Goal: Navigation & Orientation: Find specific page/section

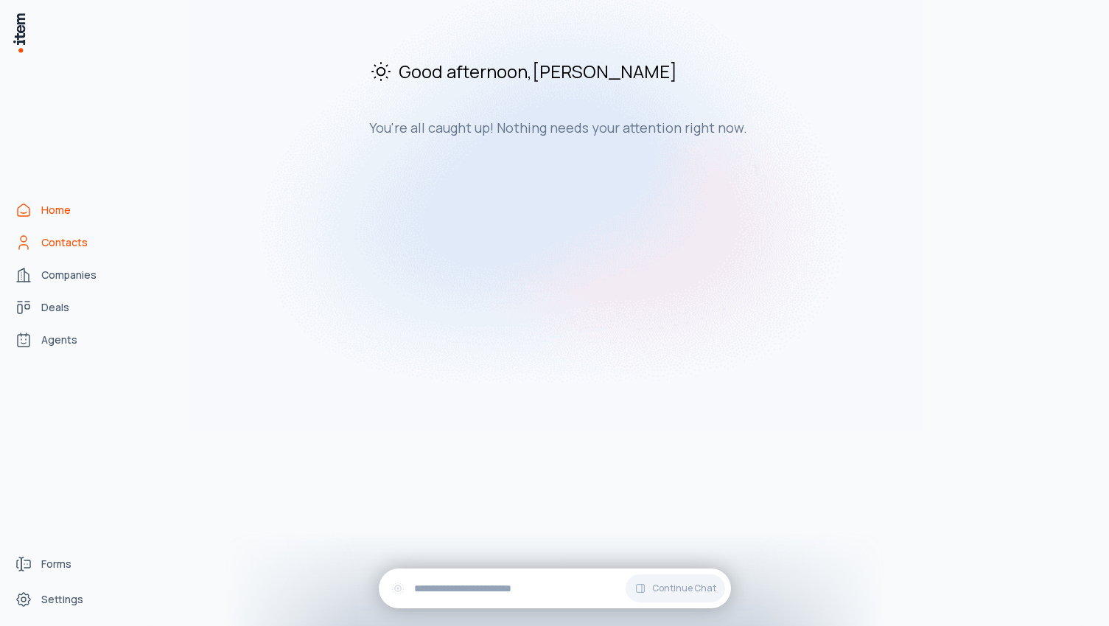
click at [54, 244] on span "Contacts" at bounding box center [64, 242] width 46 height 15
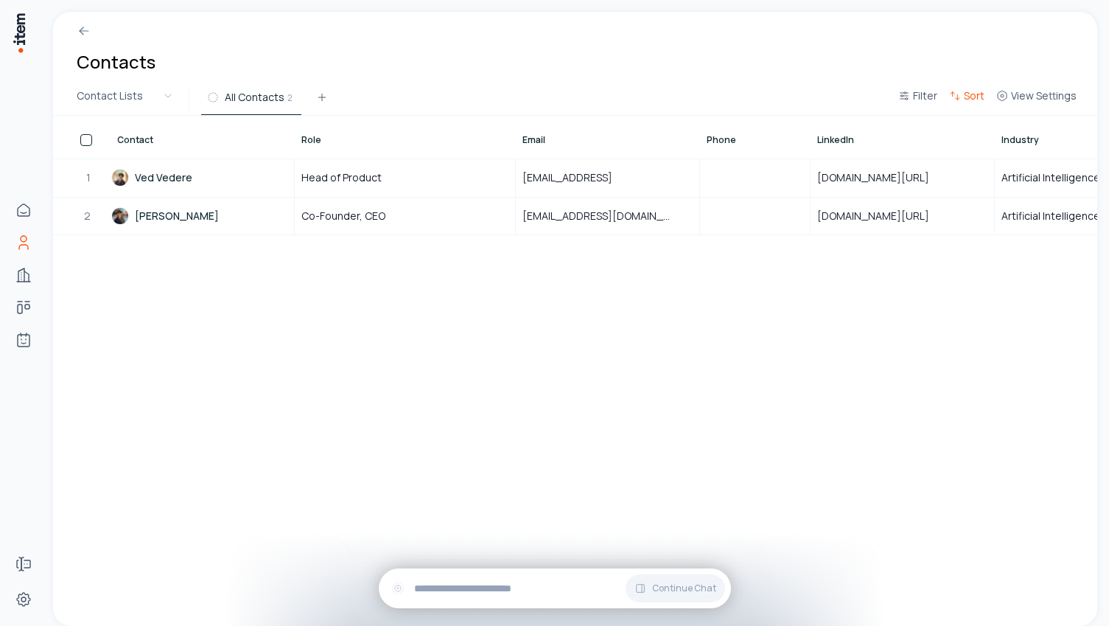
click at [975, 105] on button "Sort" at bounding box center [967, 100] width 47 height 27
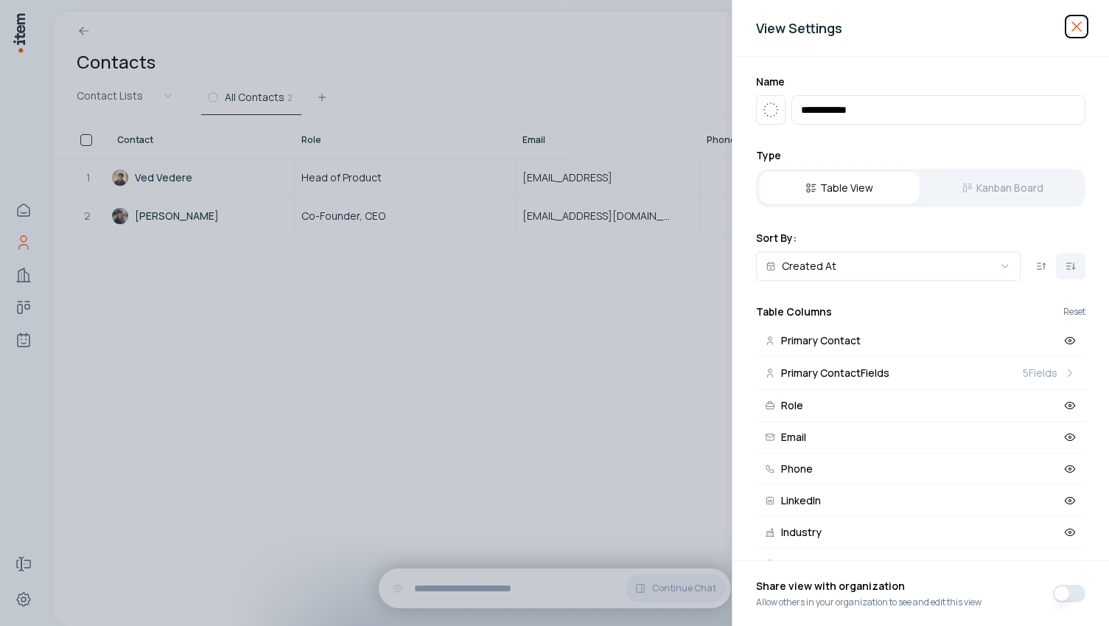
click at [1080, 29] on icon "button" at bounding box center [1077, 26] width 9 height 9
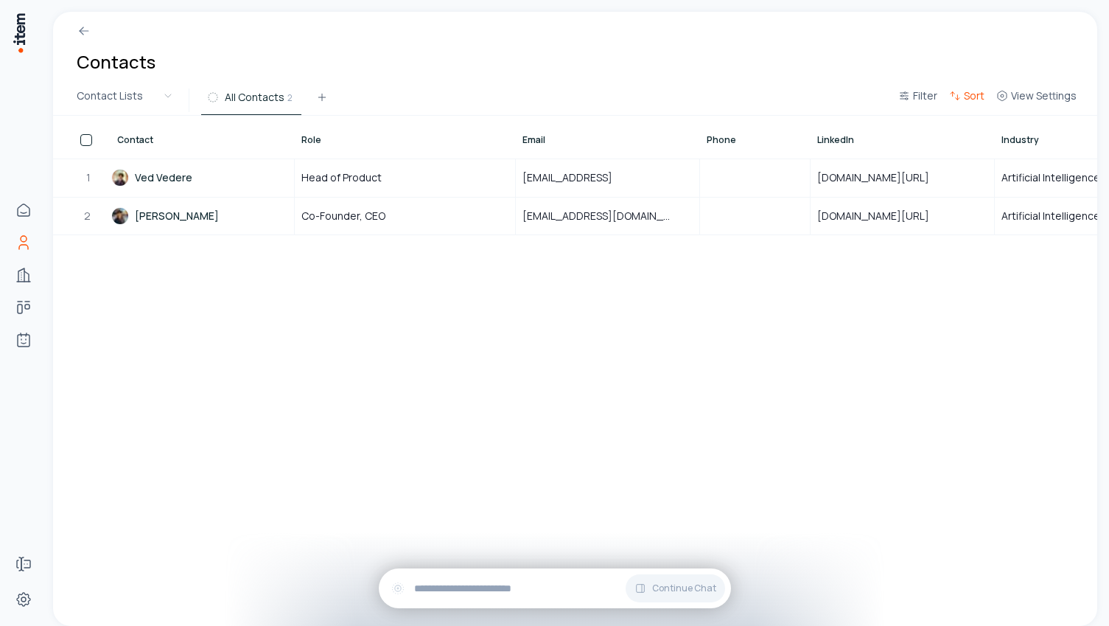
click at [972, 100] on span "Sort" at bounding box center [974, 95] width 21 height 15
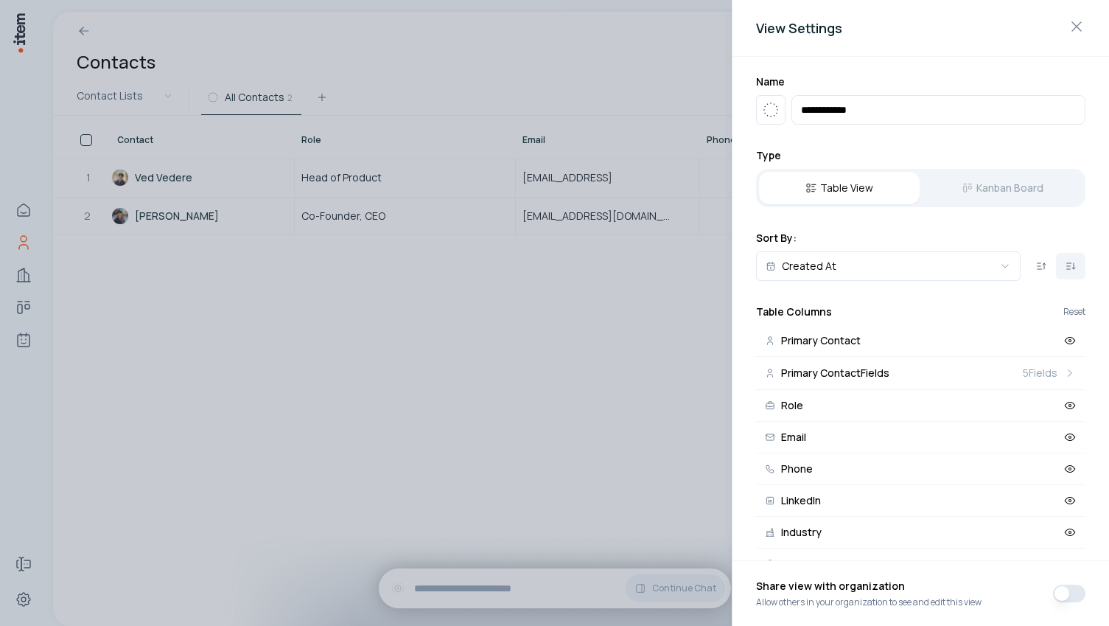
click at [599, 317] on div at bounding box center [554, 313] width 1109 height 626
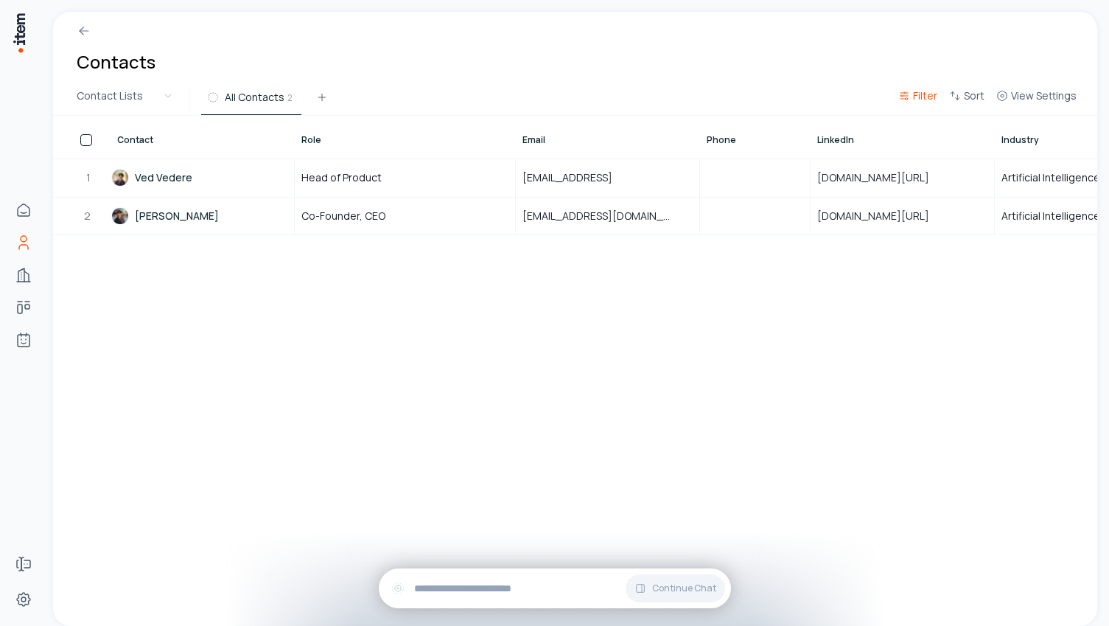
click at [928, 101] on span "Filter" at bounding box center [925, 95] width 24 height 15
click at [566, 175] on button "Add filter" at bounding box center [739, 171] width 388 height 27
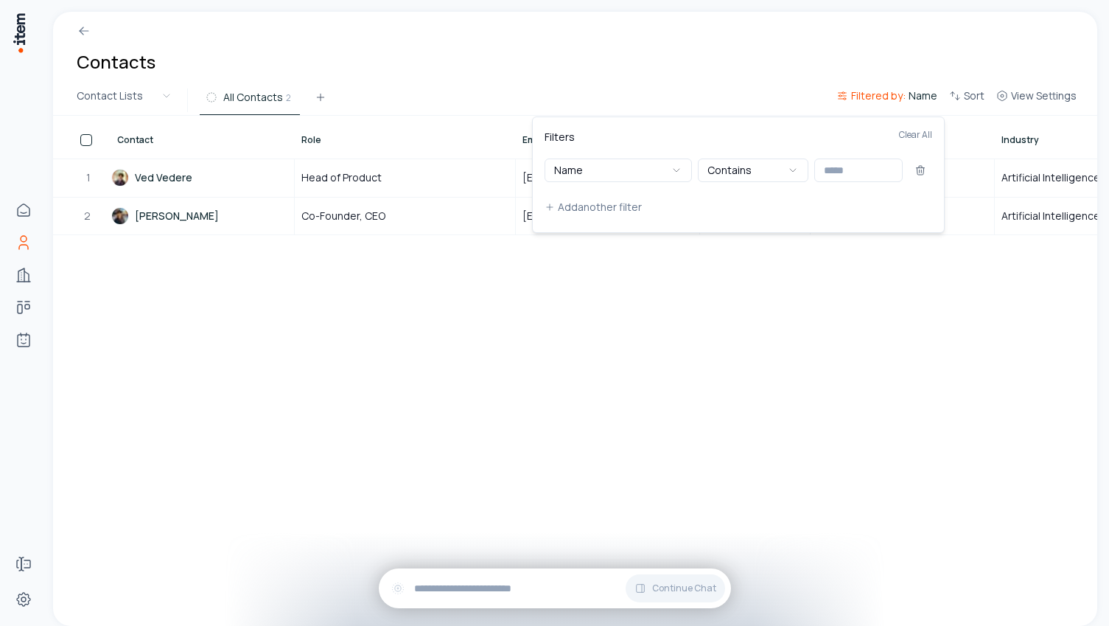
click at [994, 80] on html "Home Contacts Companies Deals Agents Forms Settings Contacts Contact Lists All …" at bounding box center [554, 313] width 1109 height 626
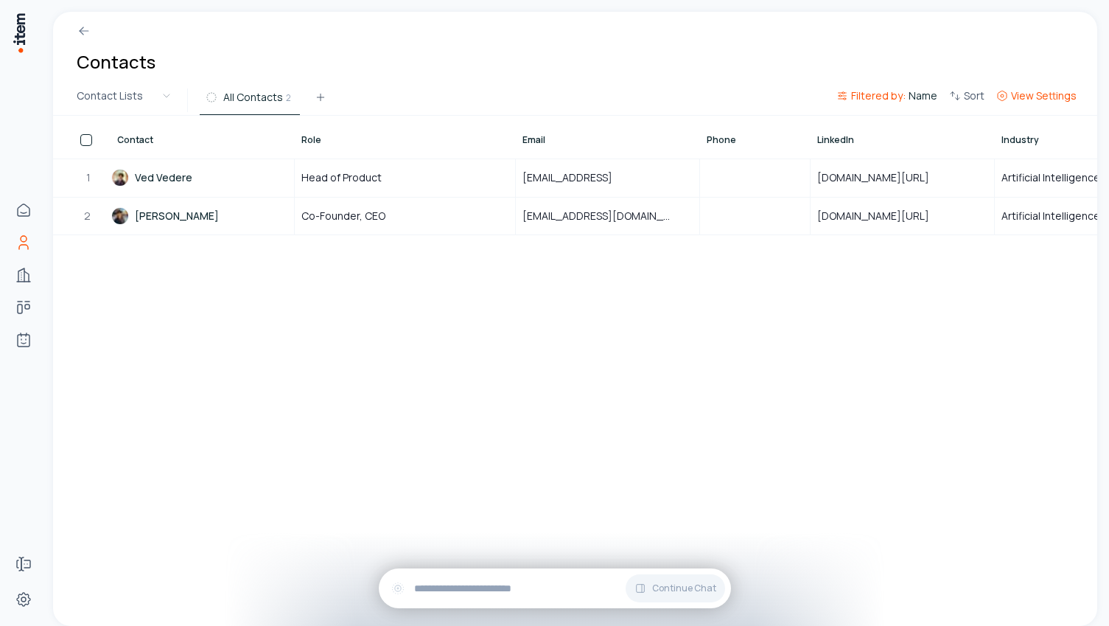
click at [1022, 91] on span "View Settings" at bounding box center [1044, 95] width 66 height 15
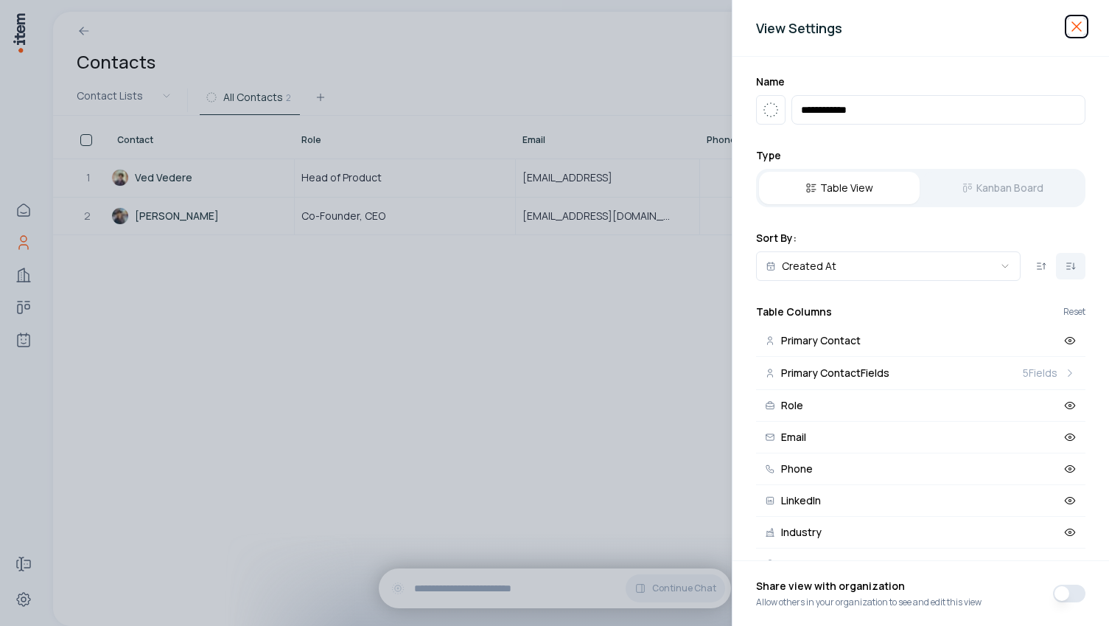
click at [1078, 35] on icon "button" at bounding box center [1077, 27] width 18 height 18
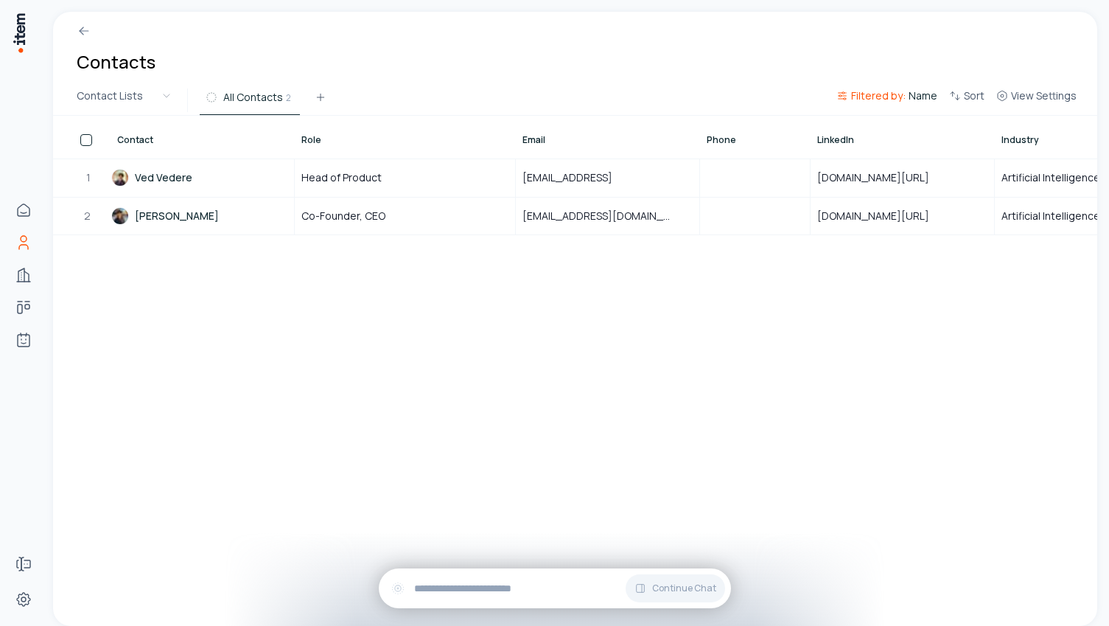
click at [860, 94] on span "Filtered by:" at bounding box center [878, 95] width 55 height 15
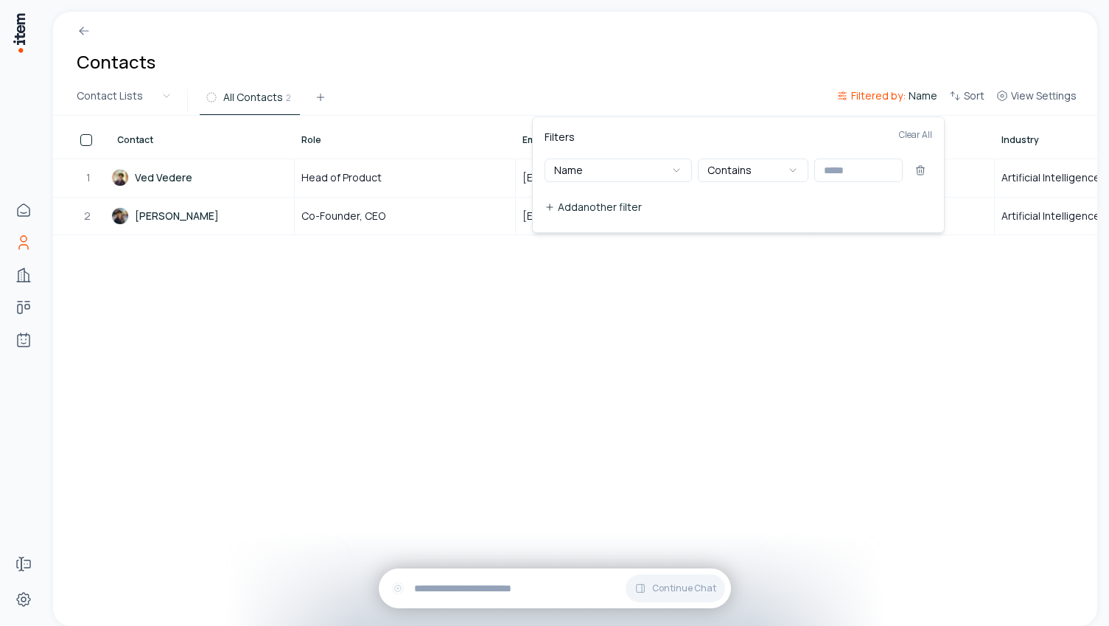
click at [565, 201] on button "Add another filter" at bounding box center [739, 207] width 388 height 27
click at [568, 239] on button "Add another filter" at bounding box center [739, 242] width 388 height 27
click at [242, 313] on html "Home Contacts Companies Deals Agents Forms Settings Contacts Contact Lists All …" at bounding box center [554, 313] width 1109 height 626
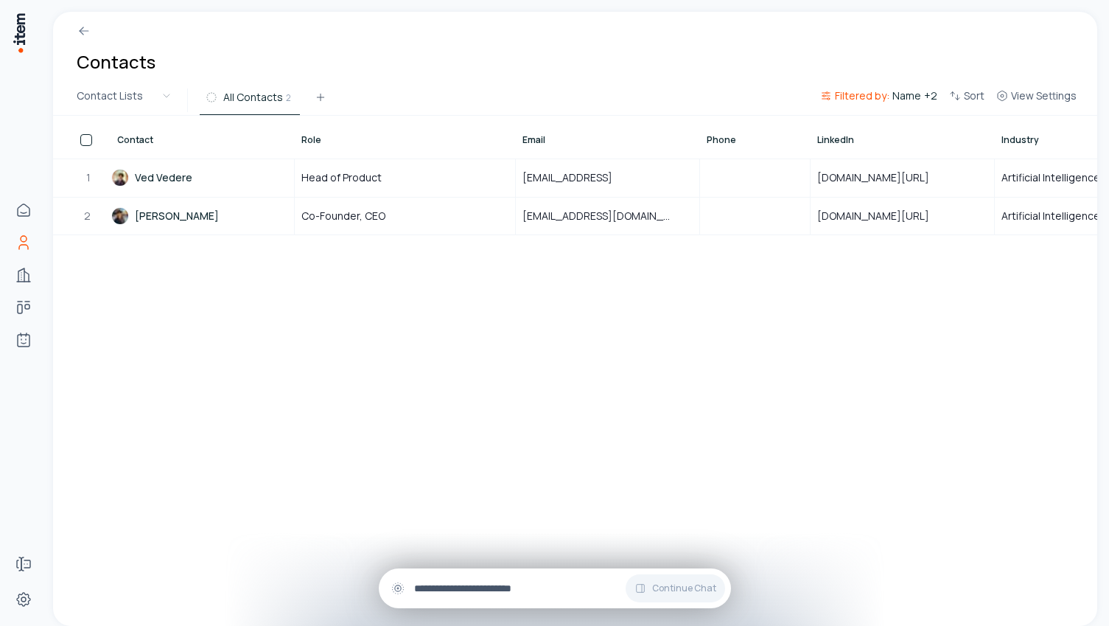
click at [505, 582] on input "text" at bounding box center [566, 588] width 305 height 16
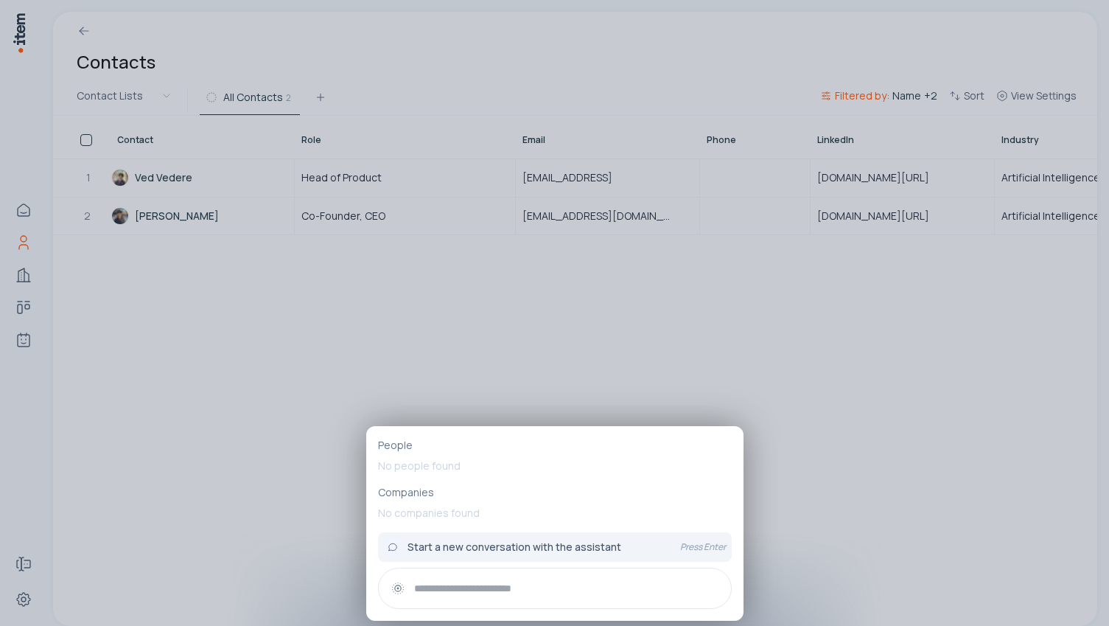
click at [683, 341] on div at bounding box center [554, 313] width 1109 height 626
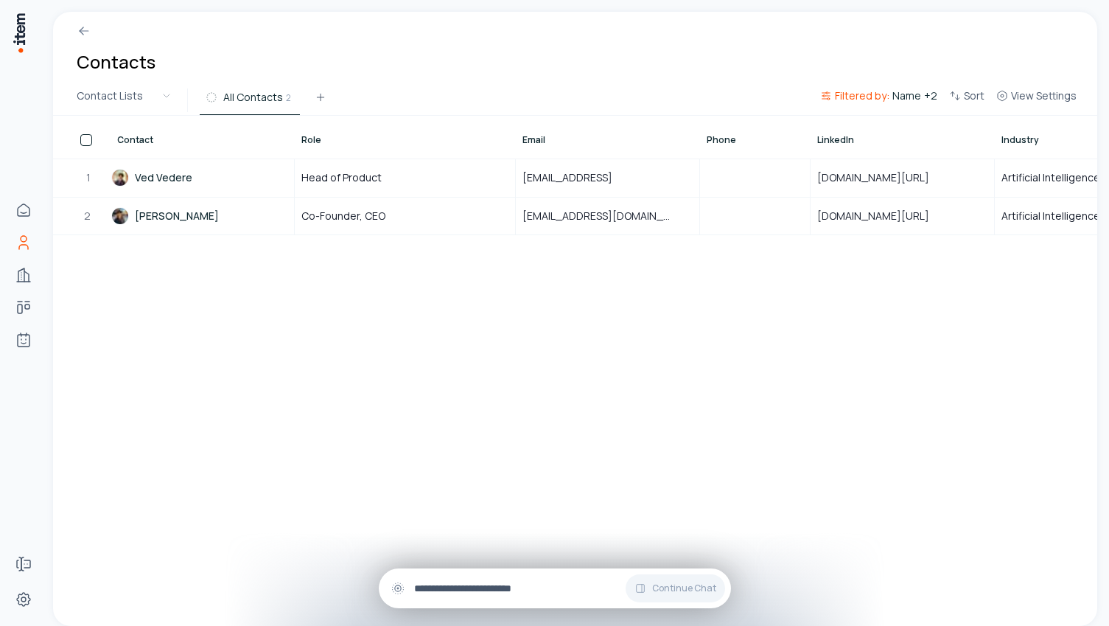
click at [481, 576] on div "Continue Chat" at bounding box center [555, 588] width 352 height 40
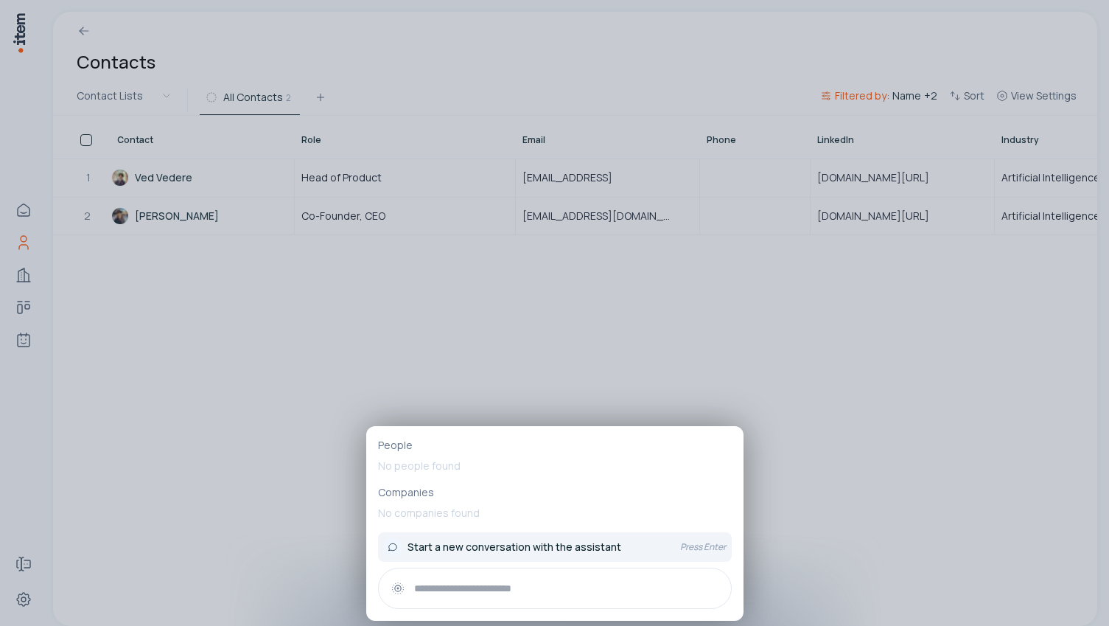
click at [477, 551] on span "Start a new conversation with the assistant" at bounding box center [515, 547] width 214 height 15
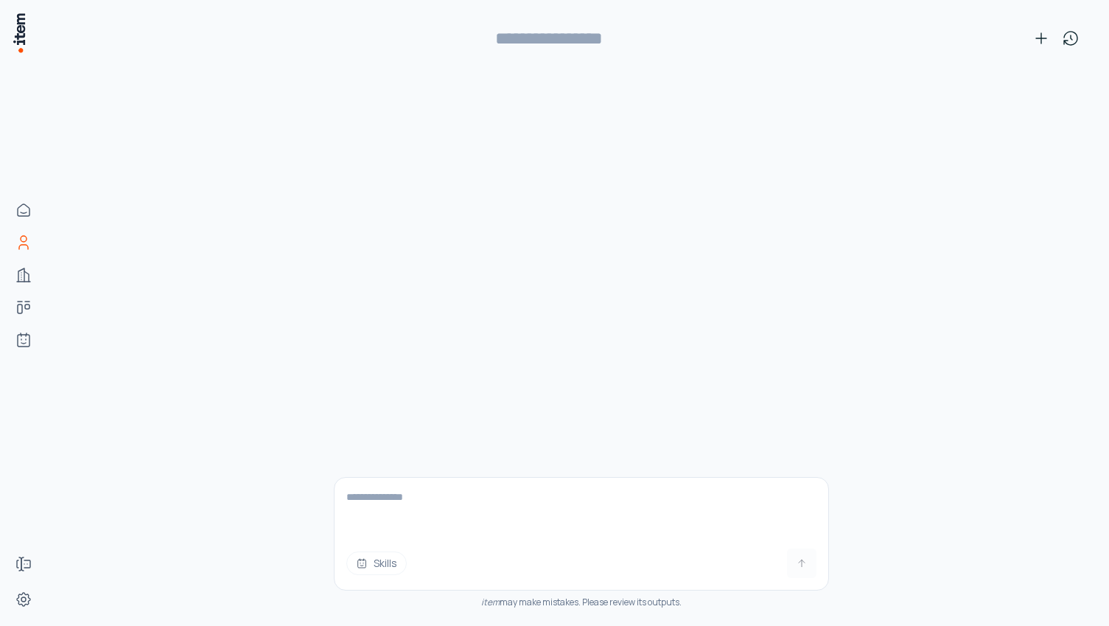
click at [391, 473] on div "Skills item may make mistakes. Please review its outputs." at bounding box center [581, 351] width 495 height 549
click at [393, 498] on textarea at bounding box center [582, 507] width 494 height 59
type textarea "**********"
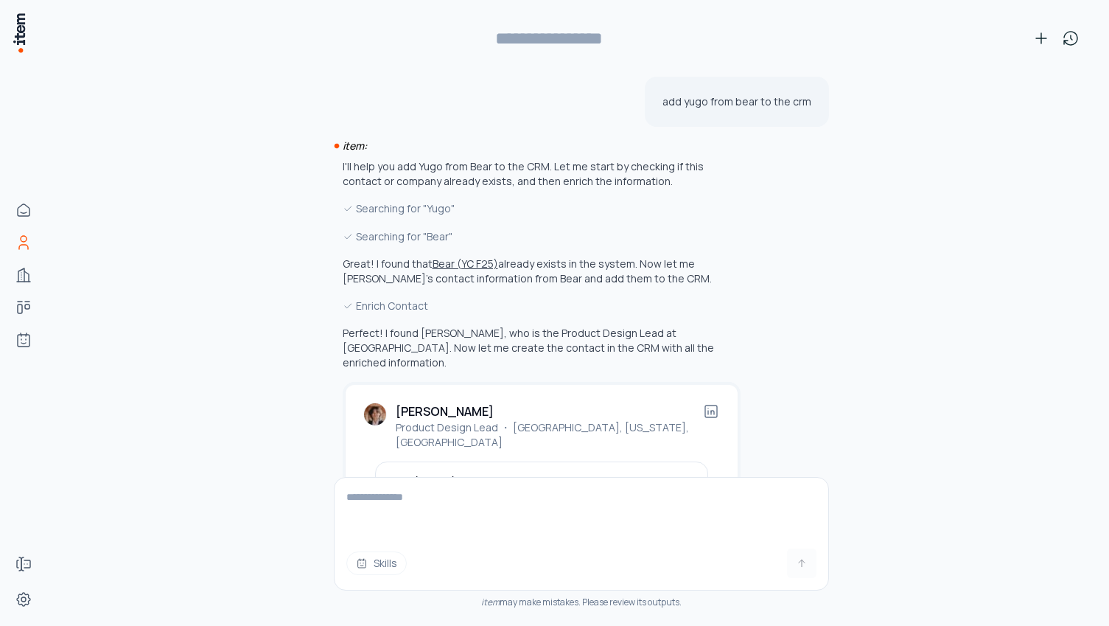
type input "**********"
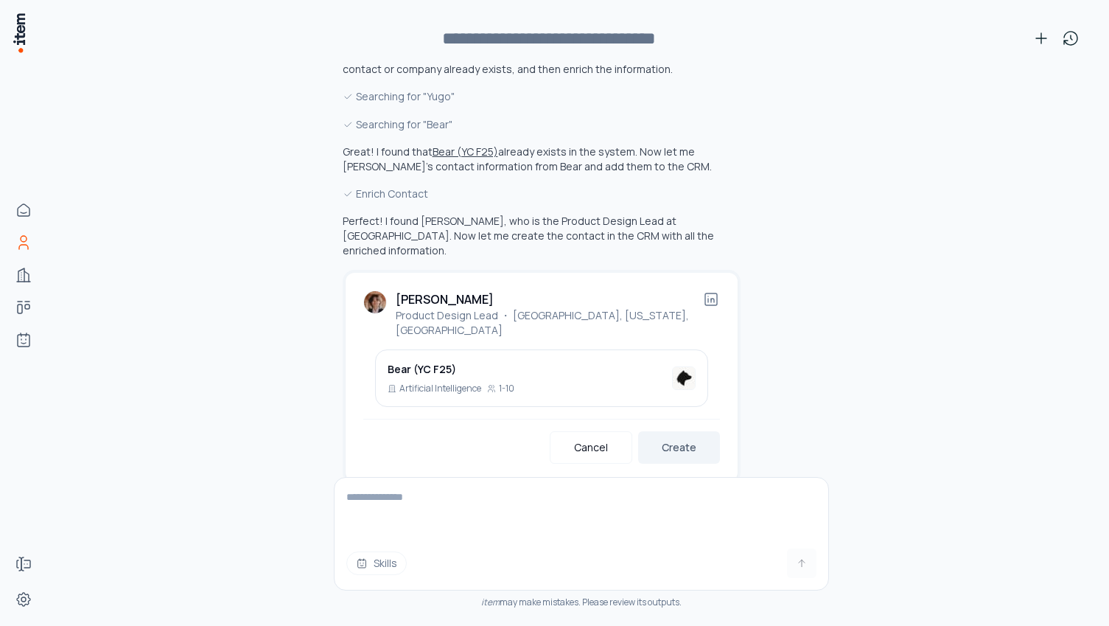
scroll to position [114, 0]
click at [679, 430] on button "Create" at bounding box center [679, 446] width 82 height 32
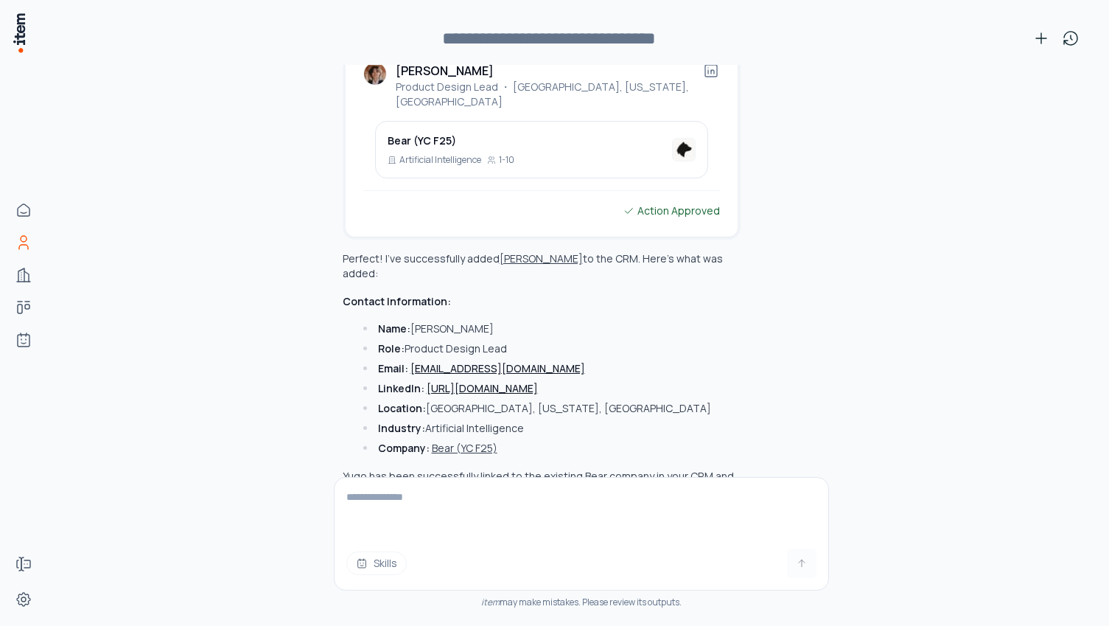
scroll to position [341, 0]
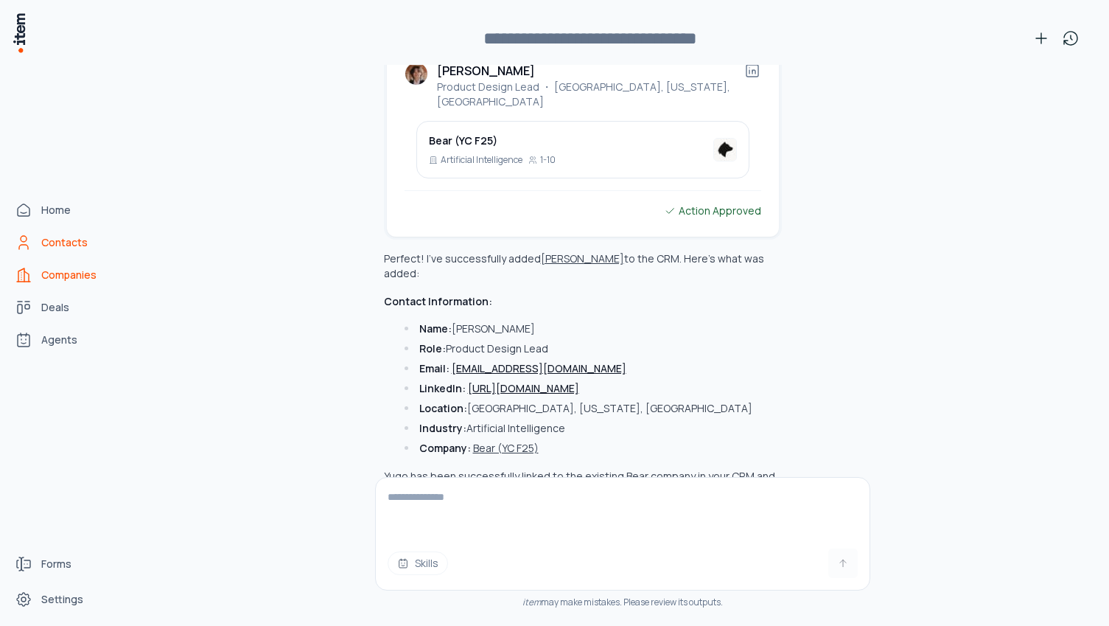
click at [56, 263] on link "Companies" at bounding box center [65, 274] width 112 height 29
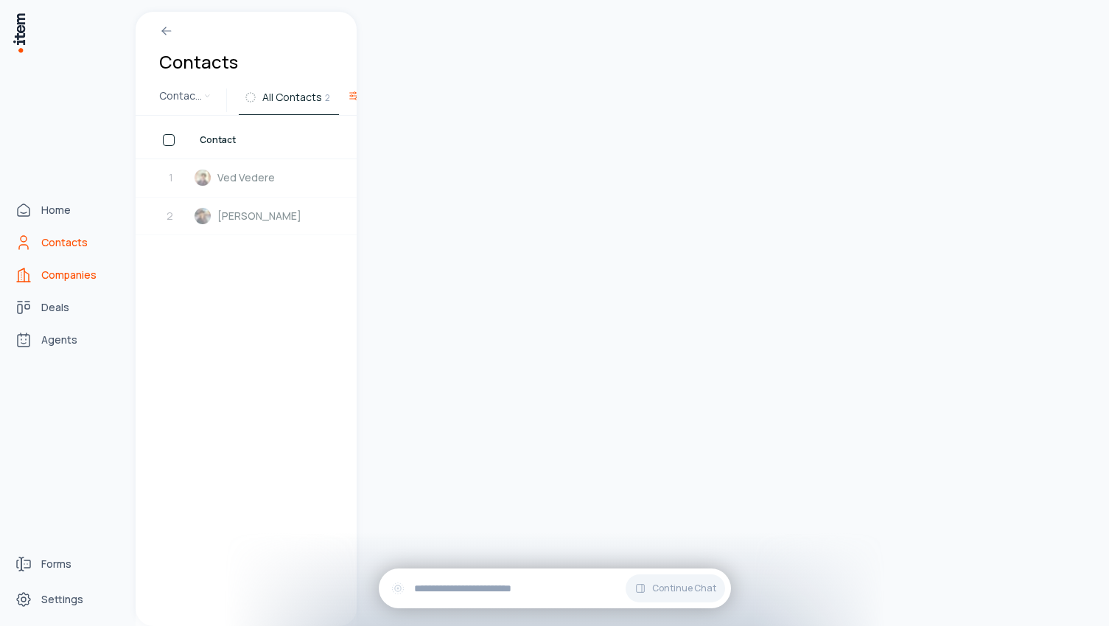
scroll to position [5535, 0]
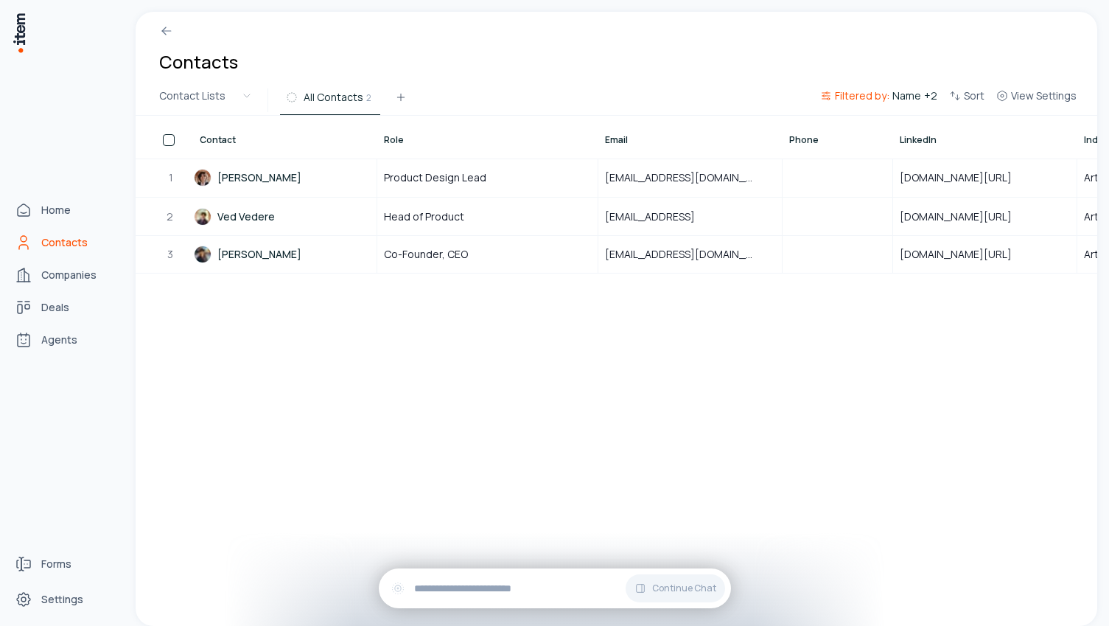
click at [63, 242] on span "Contacts" at bounding box center [64, 242] width 46 height 15
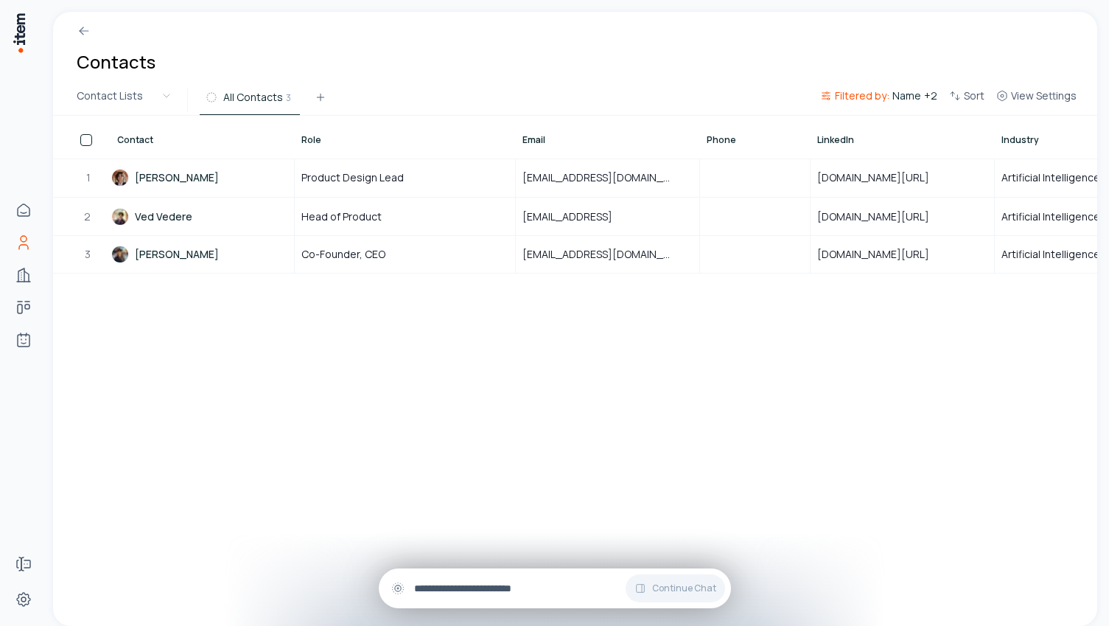
click at [407, 583] on div "Continue Chat" at bounding box center [555, 588] width 352 height 40
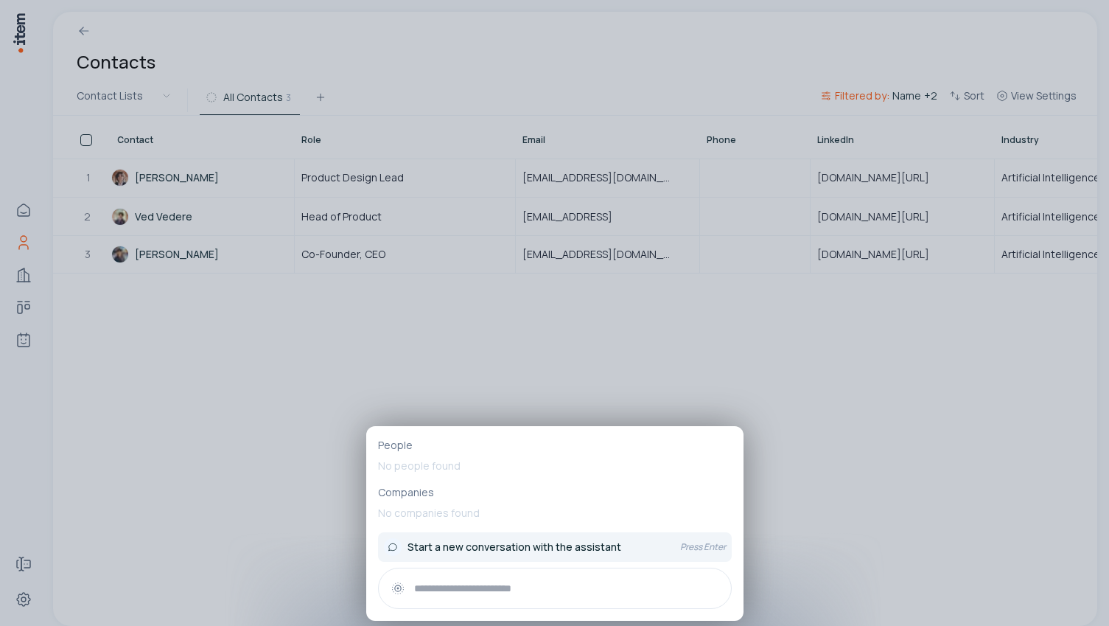
click at [453, 543] on span "Start a new conversation with the assistant" at bounding box center [515, 547] width 214 height 15
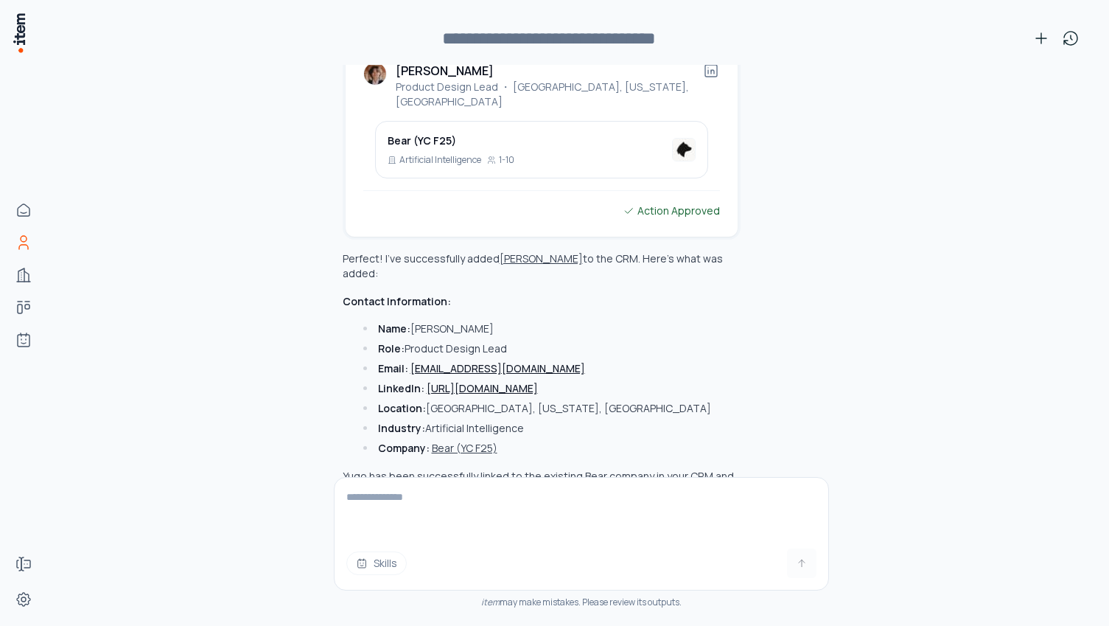
scroll to position [341, 0]
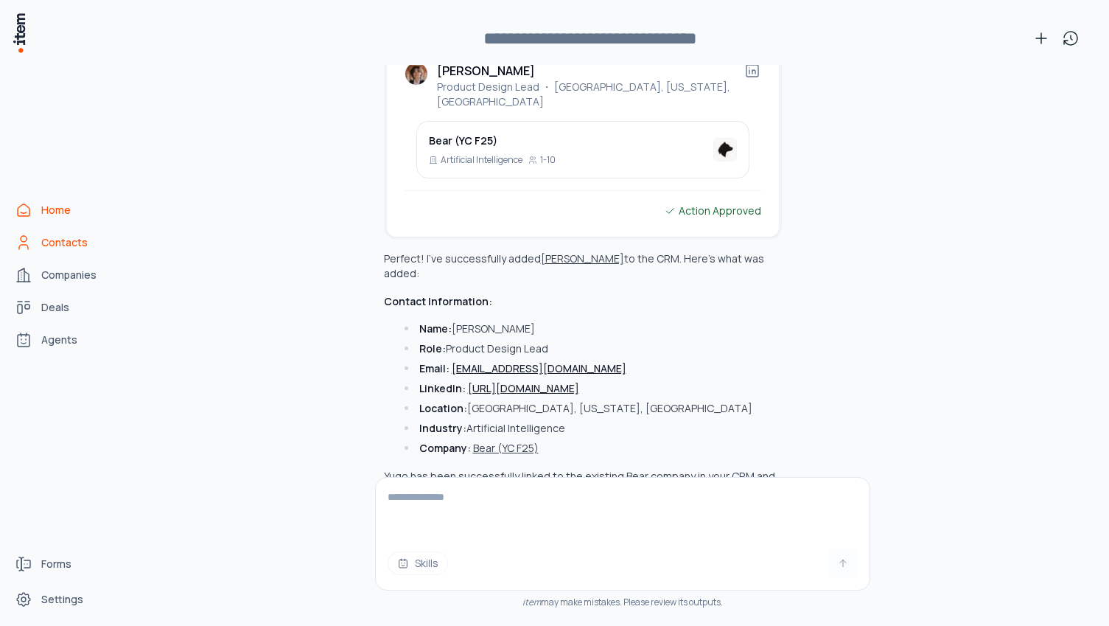
click at [22, 210] on icon "Home" at bounding box center [24, 210] width 18 height 18
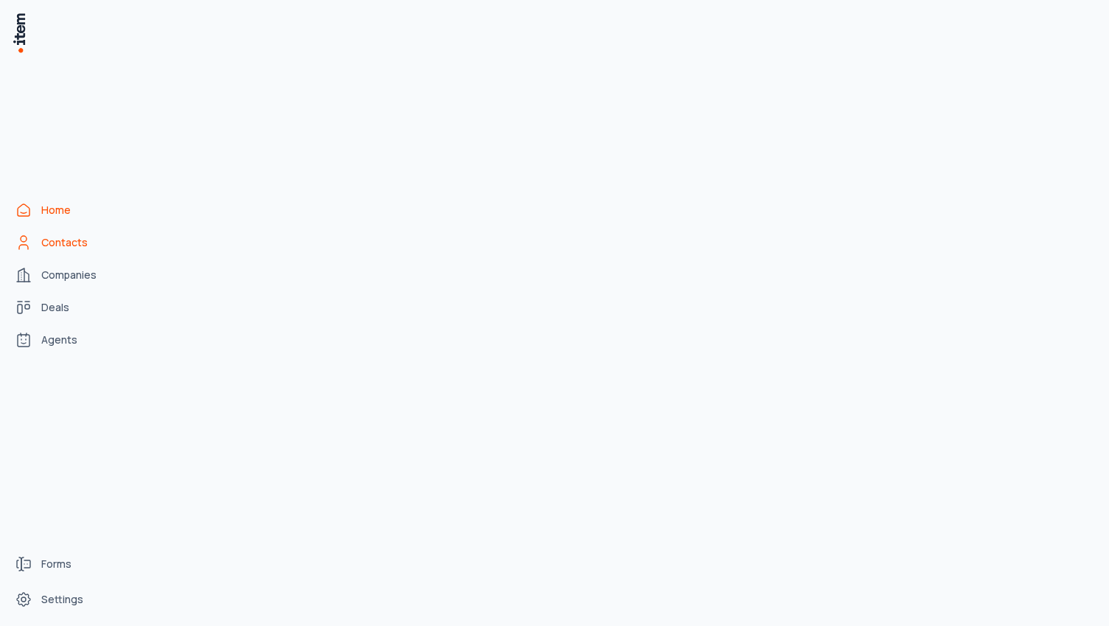
scroll to position [5535, 0]
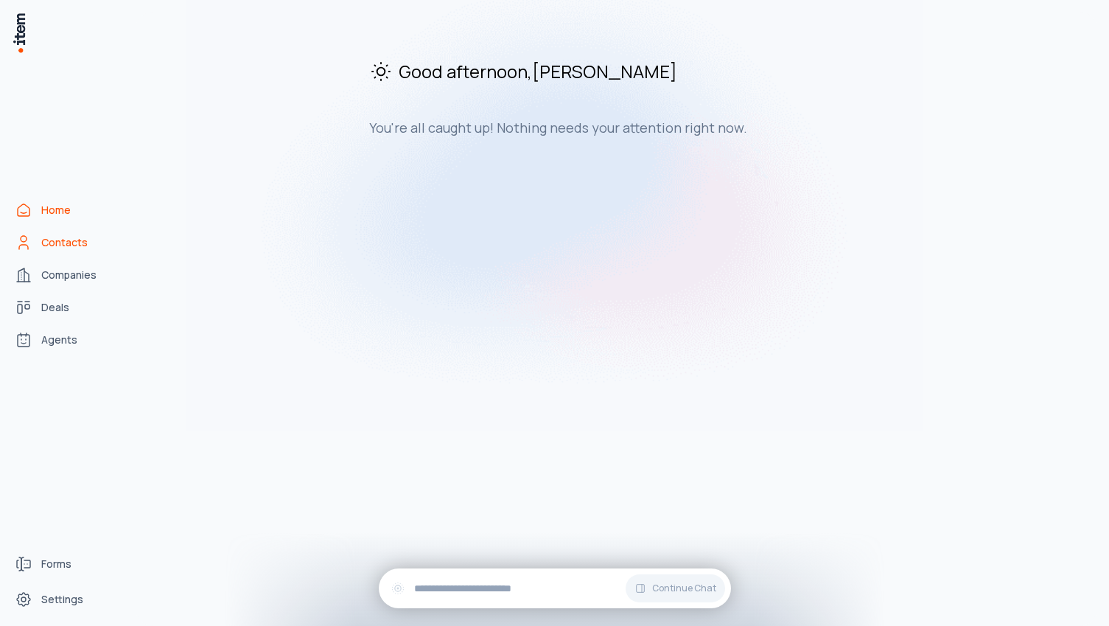
click at [69, 245] on span "Contacts" at bounding box center [64, 242] width 46 height 15
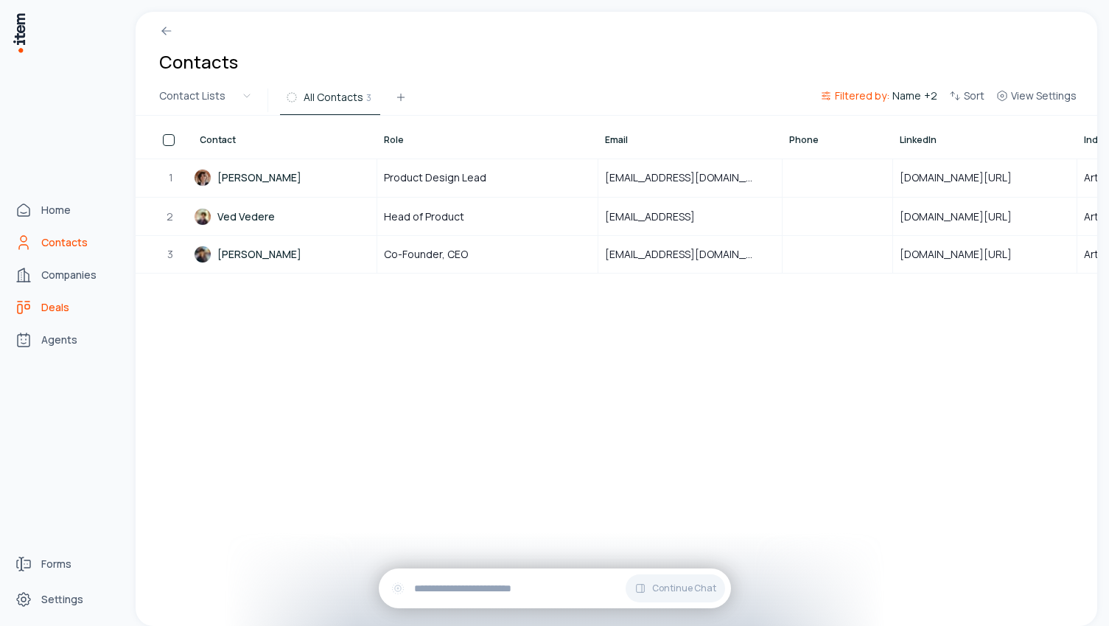
click at [38, 302] on link "Deals" at bounding box center [65, 307] width 112 height 29
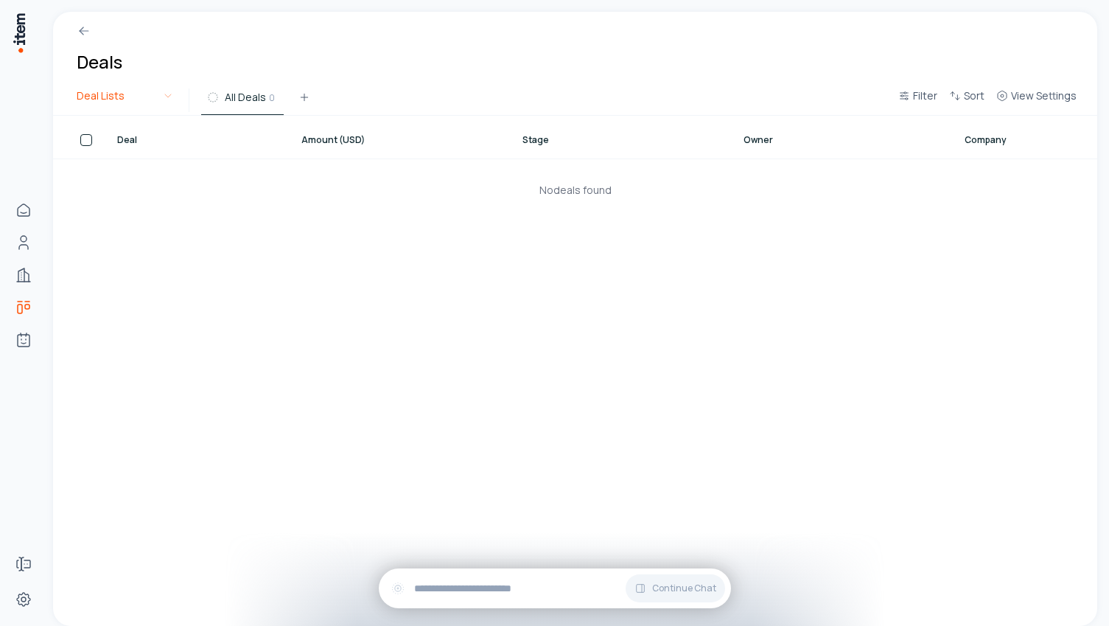
click at [119, 102] on html "Home Contacts Companies Deals Agents Forms Settings Deals Deal Lists All Deals …" at bounding box center [554, 313] width 1109 height 626
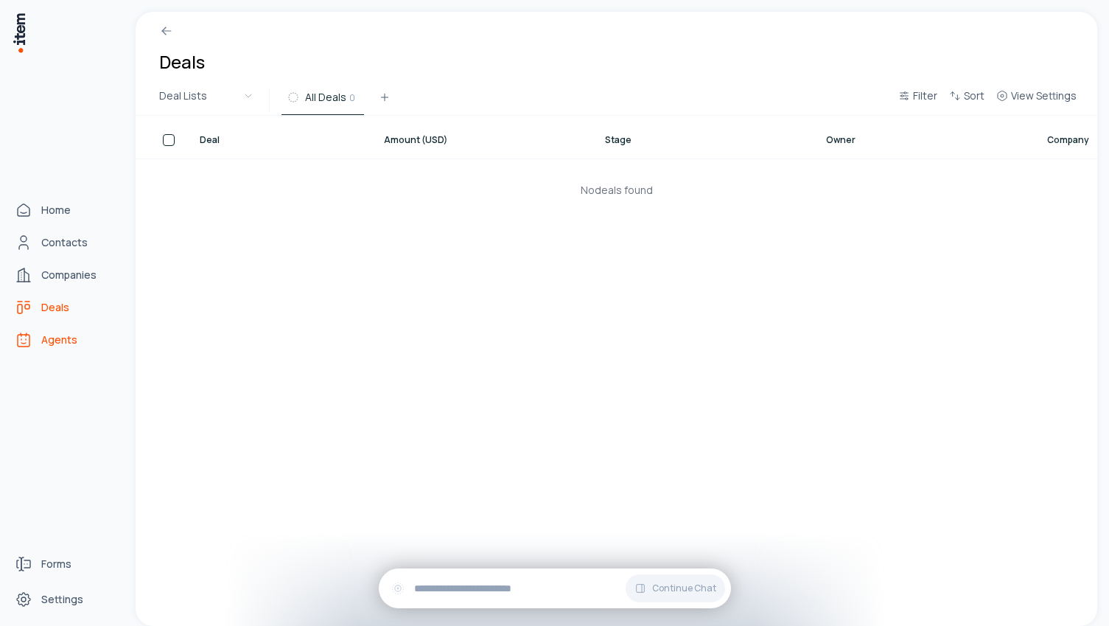
click at [37, 345] on link "Agents" at bounding box center [65, 339] width 112 height 29
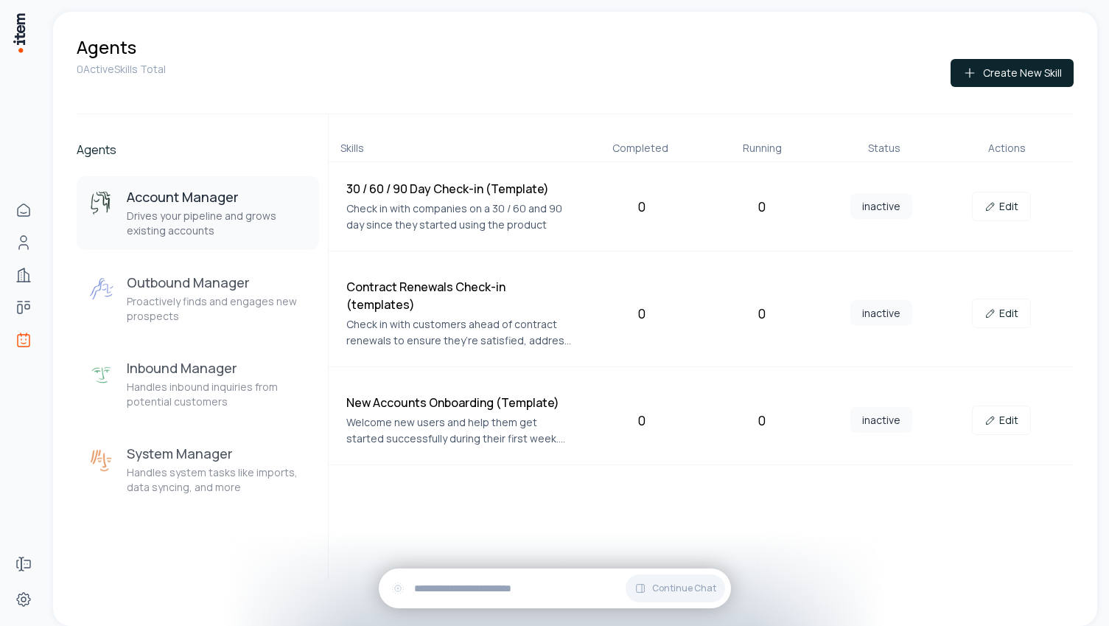
click at [209, 338] on div "Account Manager Drives your pipeline and grows existing accounts Outbound Manag…" at bounding box center [198, 341] width 243 height 330
click at [209, 286] on h3 "Outbound Manager" at bounding box center [217, 282] width 181 height 18
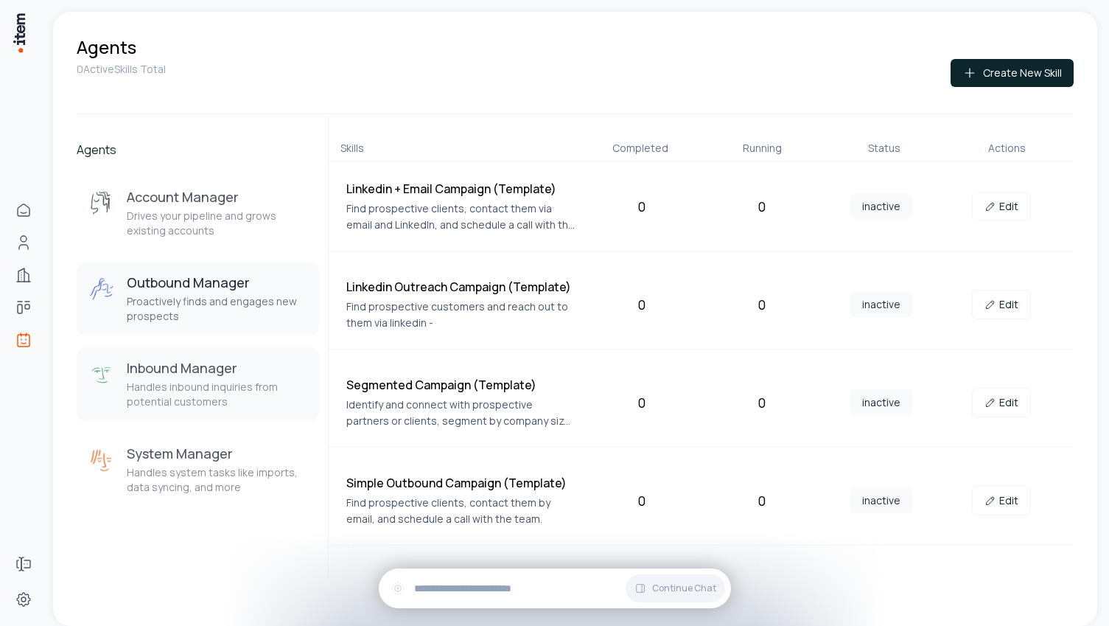
click at [209, 350] on button "Inbound Manager Handles inbound inquiries from potential customers" at bounding box center [198, 384] width 243 height 74
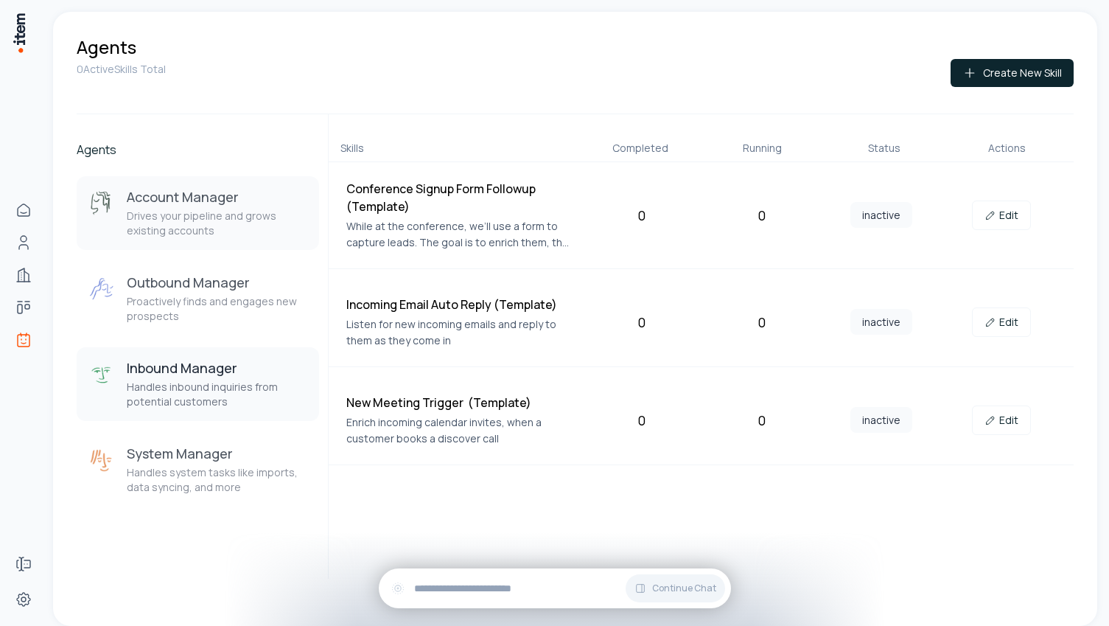
click at [210, 220] on p "Drives your pipeline and grows existing accounts" at bounding box center [217, 223] width 181 height 29
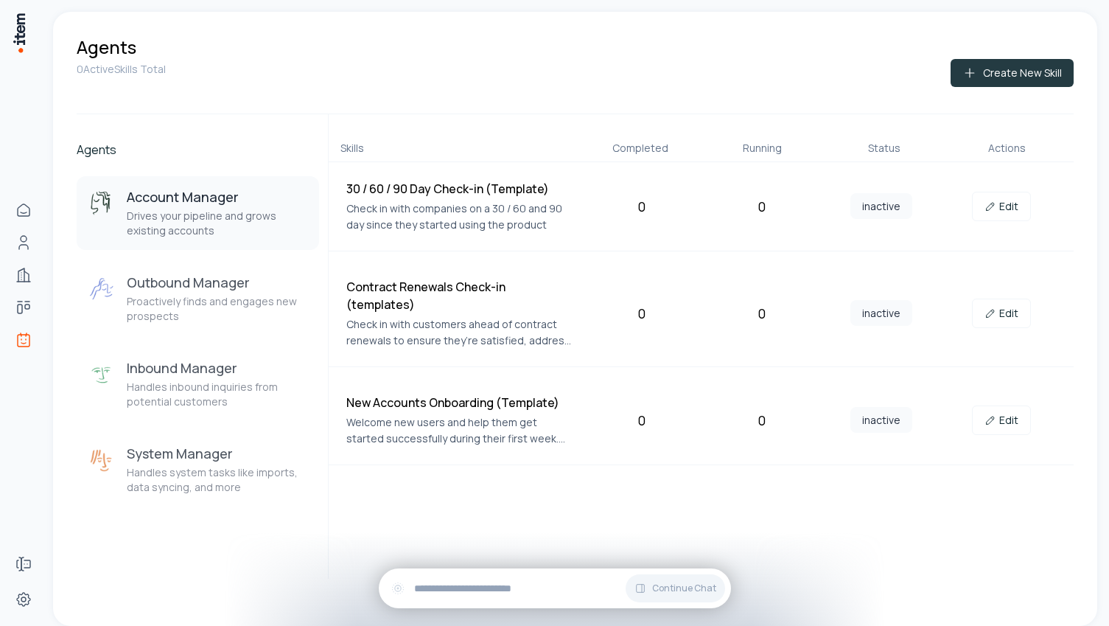
click at [1026, 68] on button "Create New Skill" at bounding box center [1012, 73] width 123 height 28
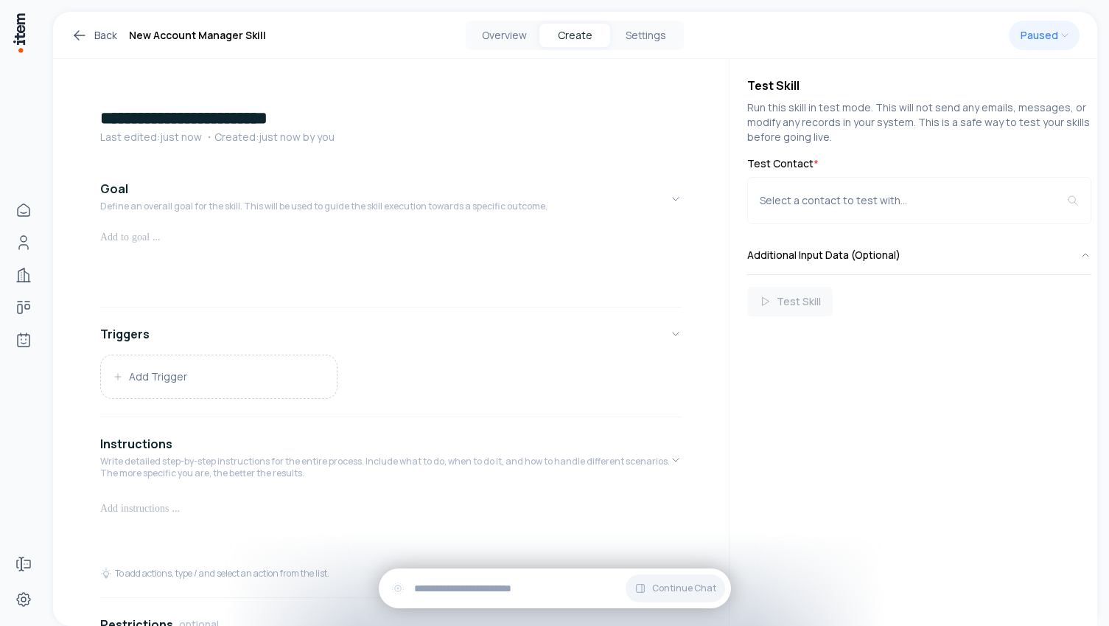
click at [76, 32] on icon at bounding box center [80, 36] width 18 height 18
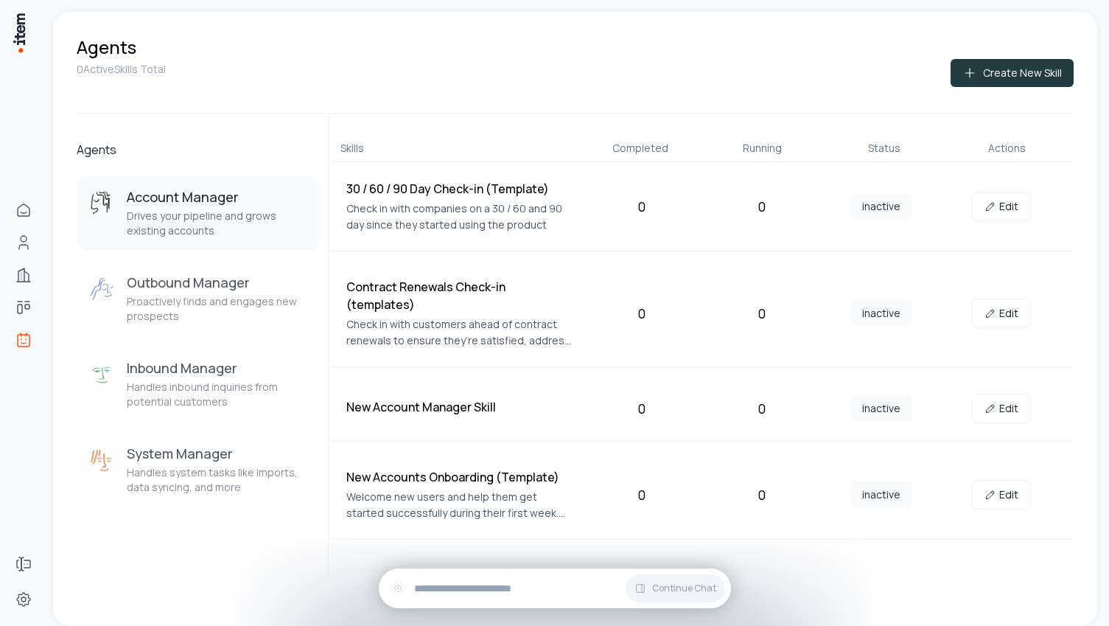
click at [1049, 70] on button "Create New Skill" at bounding box center [1012, 73] width 123 height 28
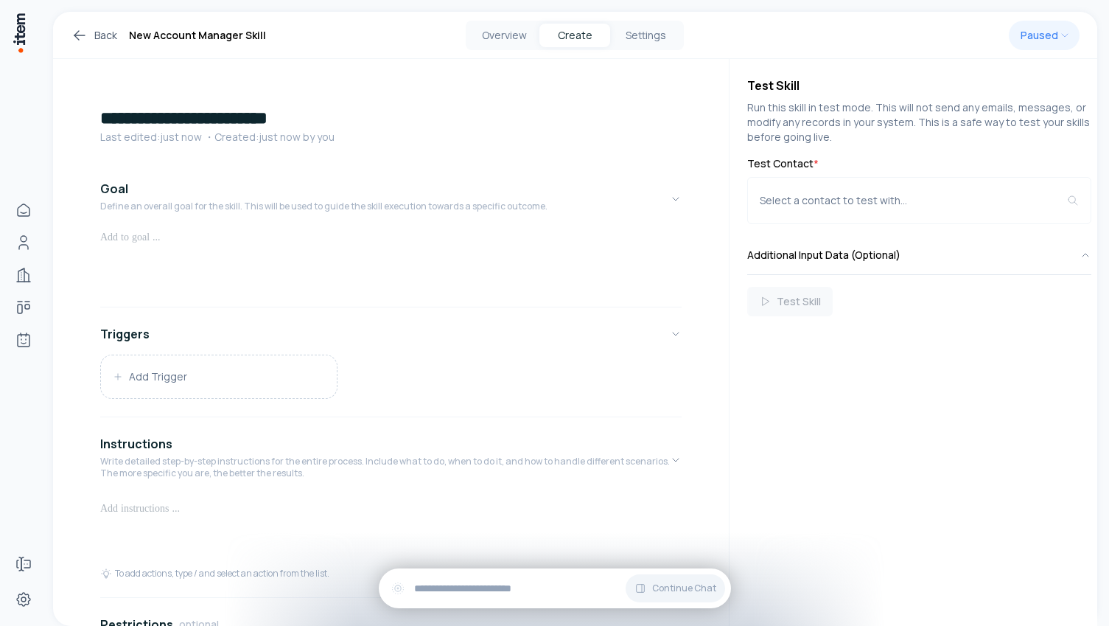
scroll to position [248, 0]
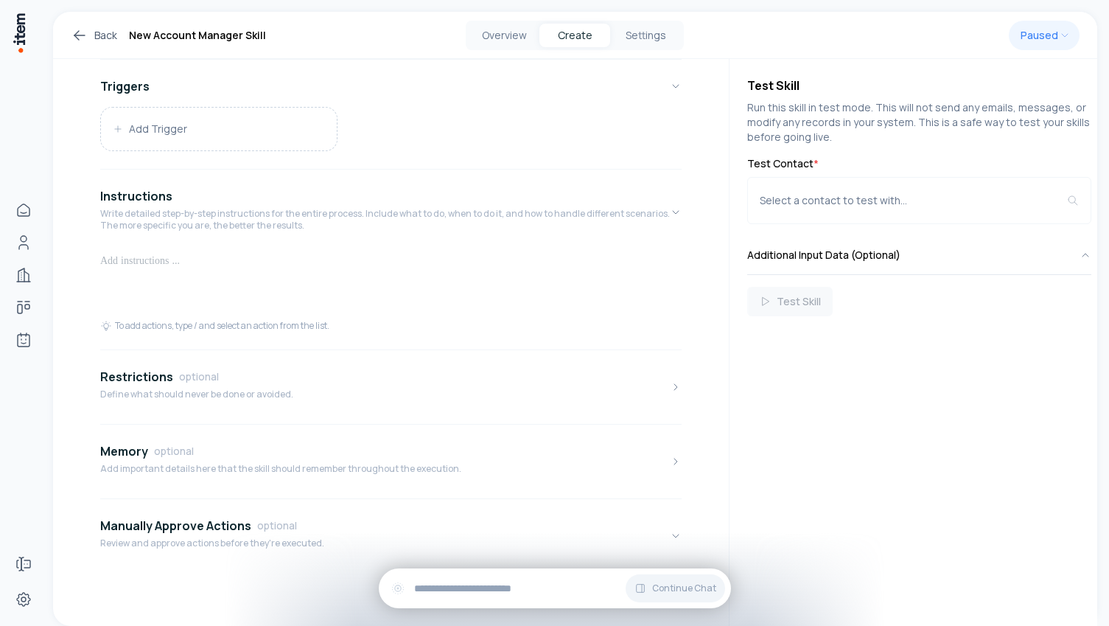
click at [85, 33] on icon at bounding box center [80, 36] width 18 height 18
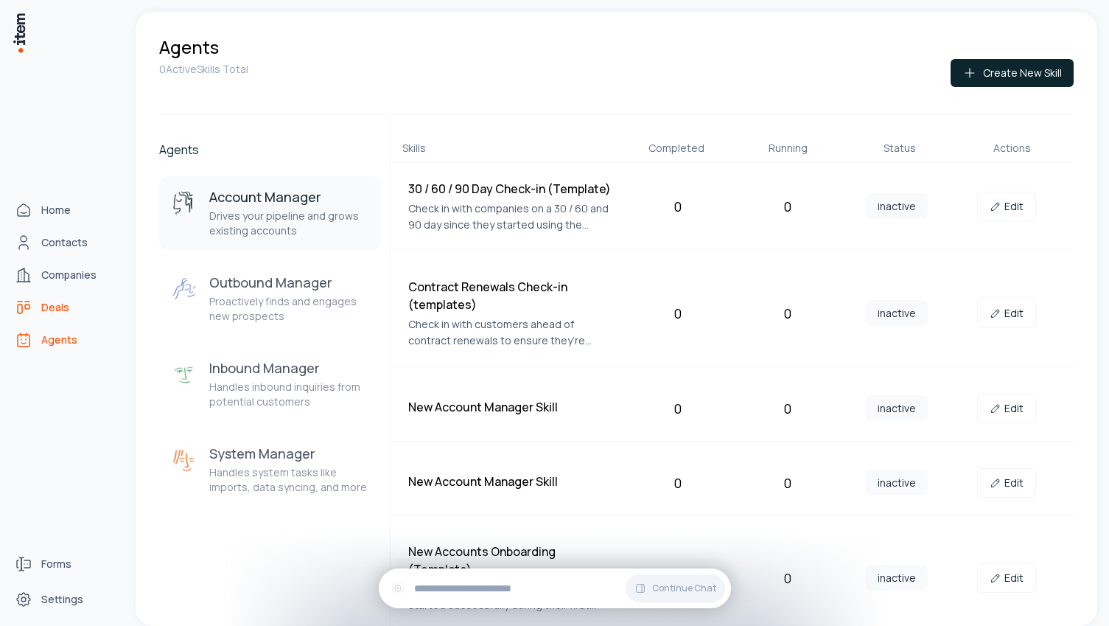
click at [44, 311] on span "Deals" at bounding box center [55, 307] width 28 height 15
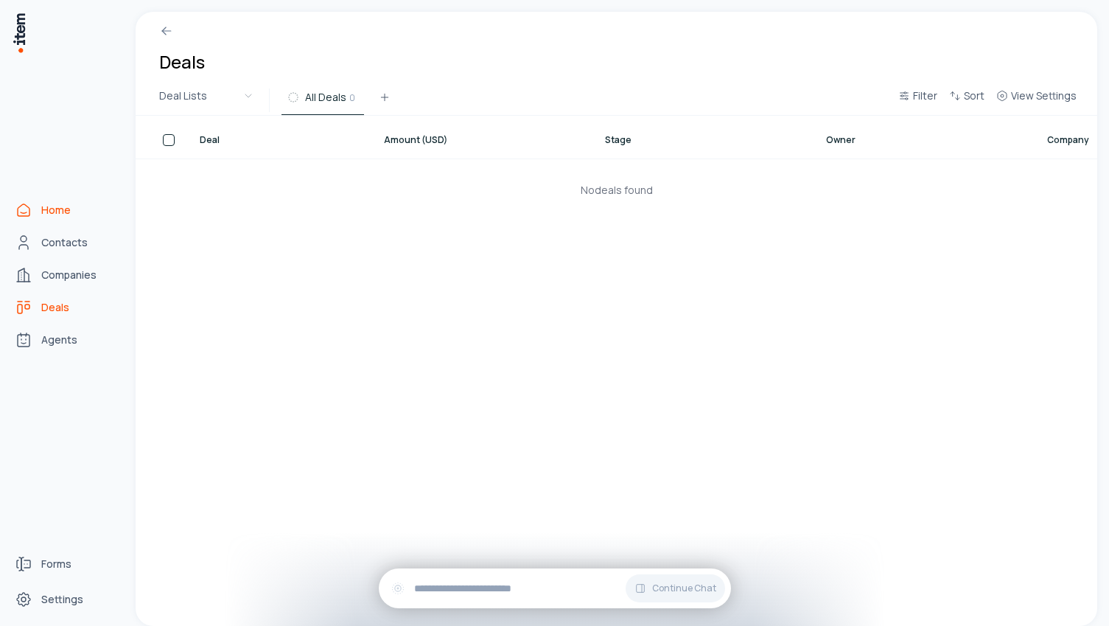
click at [51, 211] on span "Home" at bounding box center [55, 210] width 29 height 15
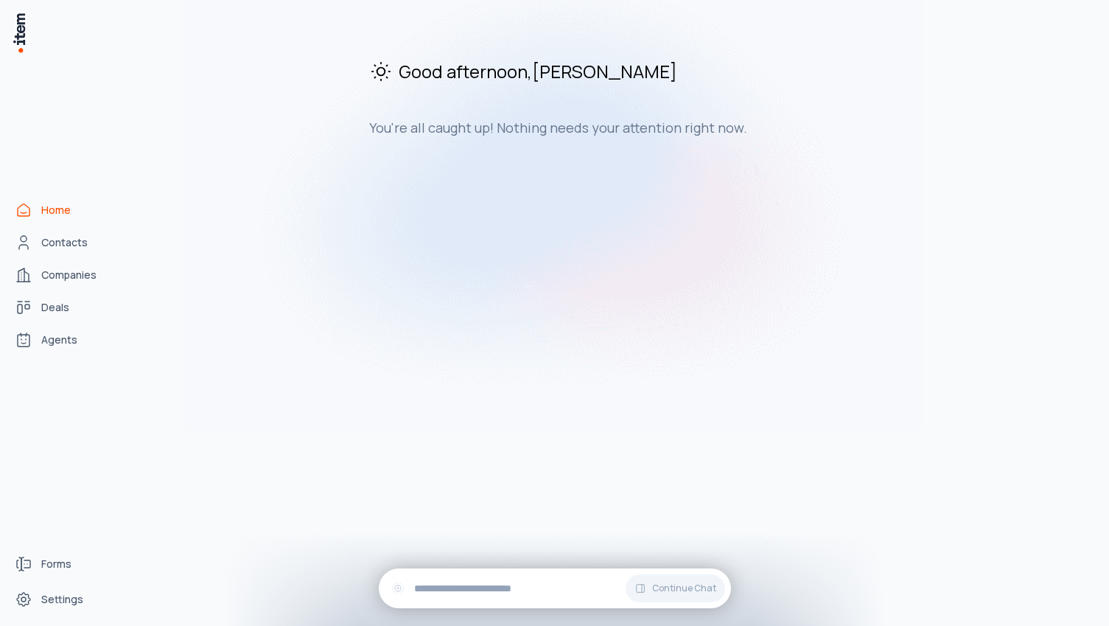
click at [355, 256] on div "Good afternoon , [PERSON_NAME] You're all caught up! Nothing needs your attenti…" at bounding box center [617, 319] width 962 height 614
drag, startPoint x: 372, startPoint y: 122, endPoint x: 857, endPoint y: 122, distance: 484.3
click at [857, 122] on h3 "You're all caught up! Nothing needs your attention right now." at bounding box center [616, 128] width 495 height 18
click at [80, 245] on span "Contacts" at bounding box center [64, 242] width 46 height 15
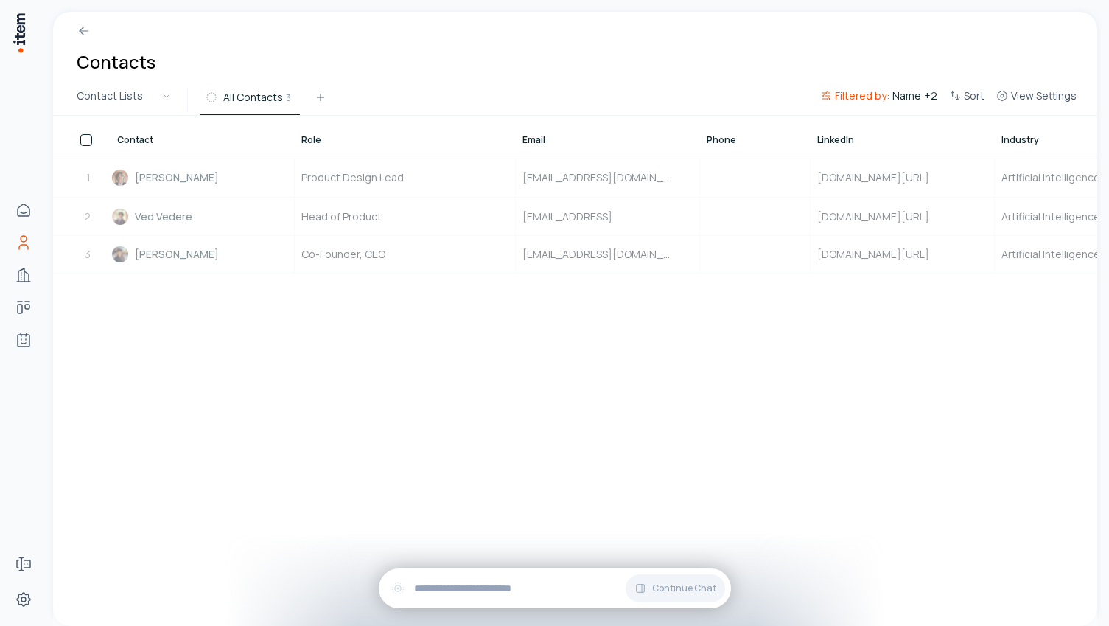
click at [328, 407] on div at bounding box center [575, 371] width 1045 height 510
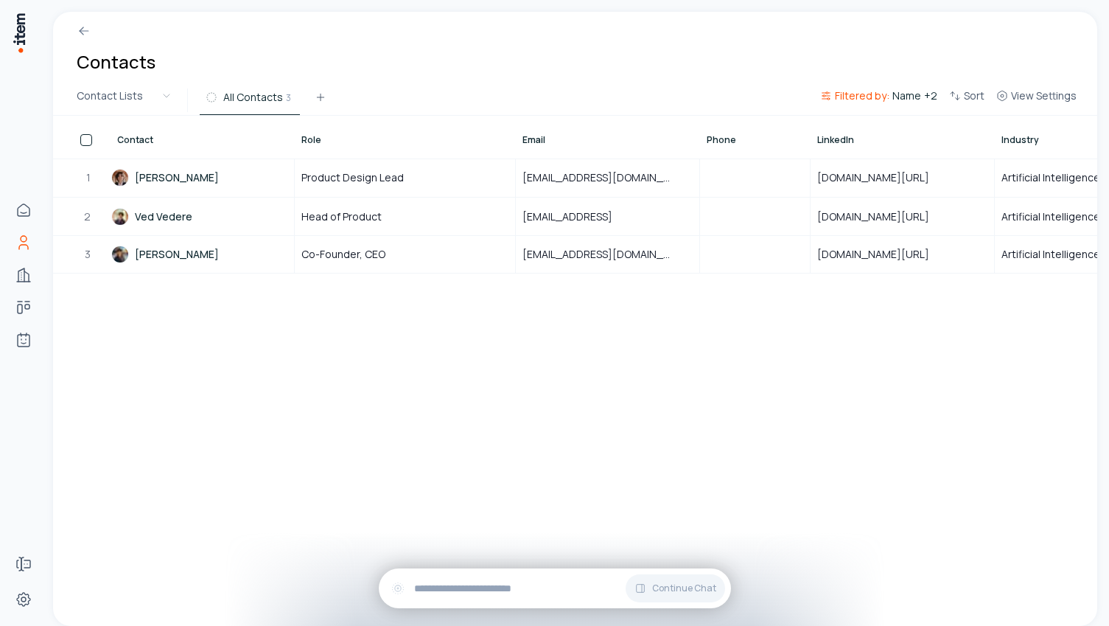
click at [711, 456] on div "Contact Role Email Phone LinkedIn Industry Location Company Source Primary Cont…" at bounding box center [575, 371] width 1045 height 510
click at [687, 178] on icon "Open" at bounding box center [688, 177] width 9 height 9
click at [176, 184] on link "[PERSON_NAME]" at bounding box center [202, 177] width 182 height 37
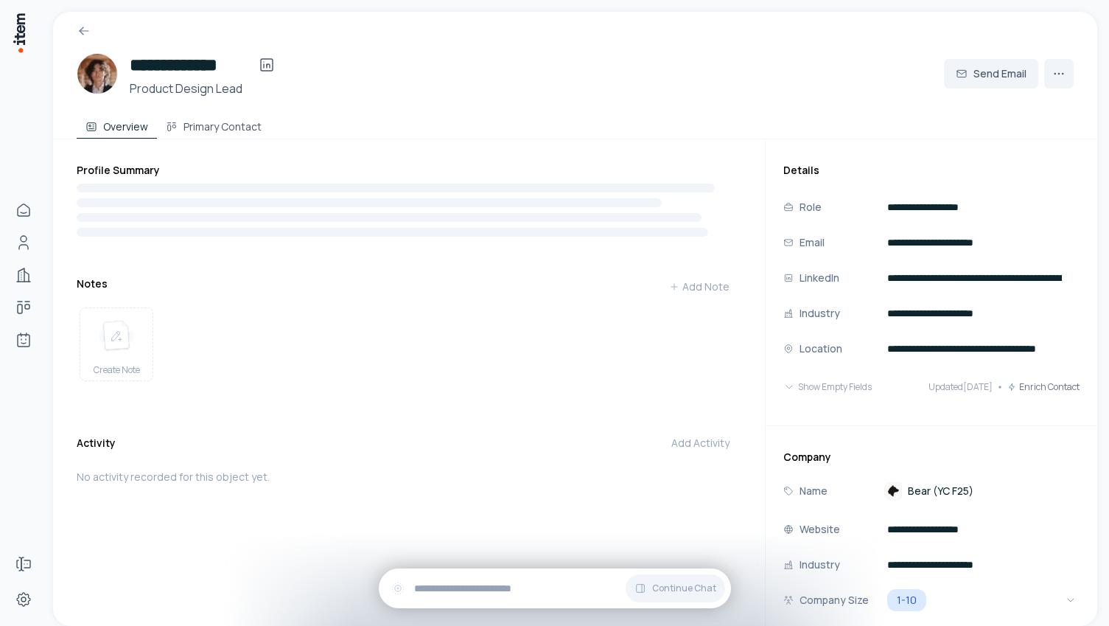
click at [91, 31] on div at bounding box center [575, 25] width 1045 height 27
click at [86, 31] on icon at bounding box center [84, 31] width 9 height 0
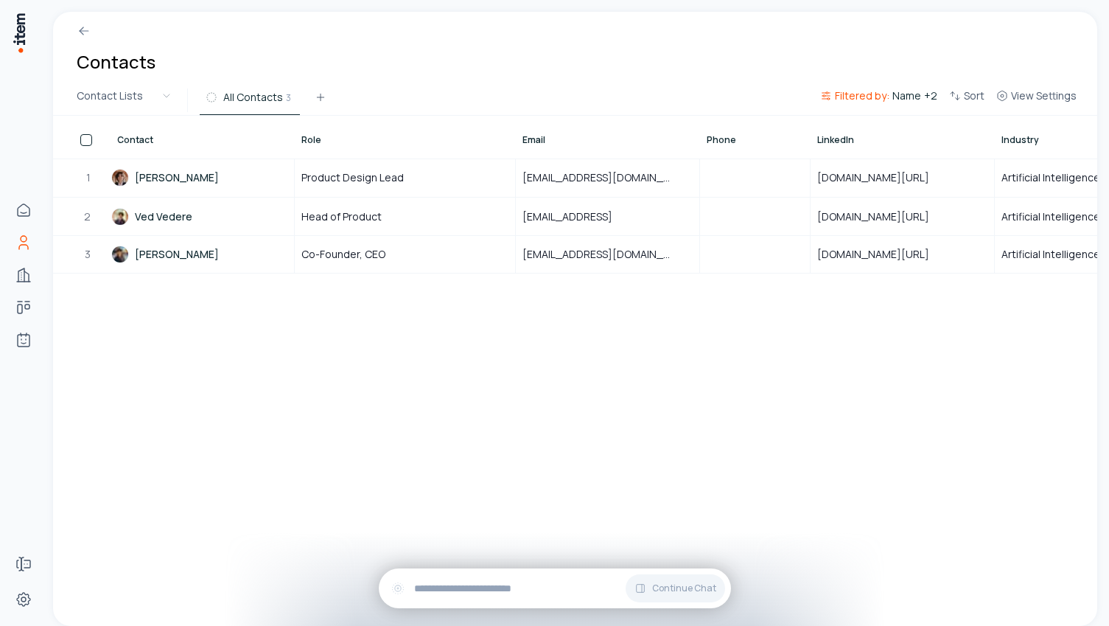
click at [872, 97] on span "Filtered by:" at bounding box center [862, 95] width 55 height 15
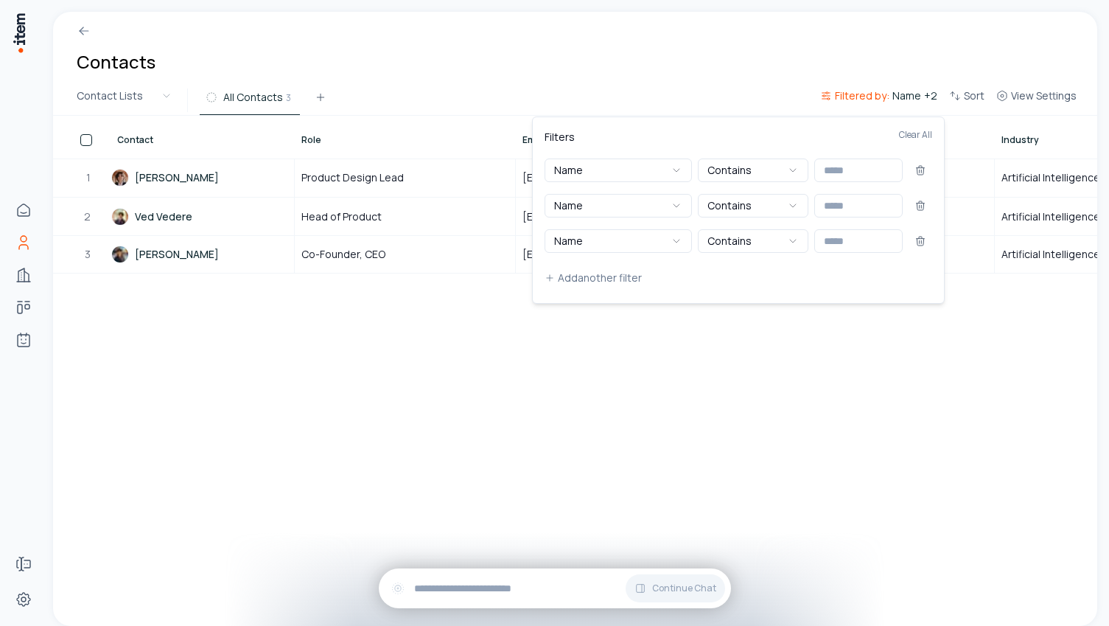
click at [872, 97] on html "Home Contacts Companies Deals Agents Forms Settings Contacts Contact Lists All …" at bounding box center [554, 313] width 1109 height 626
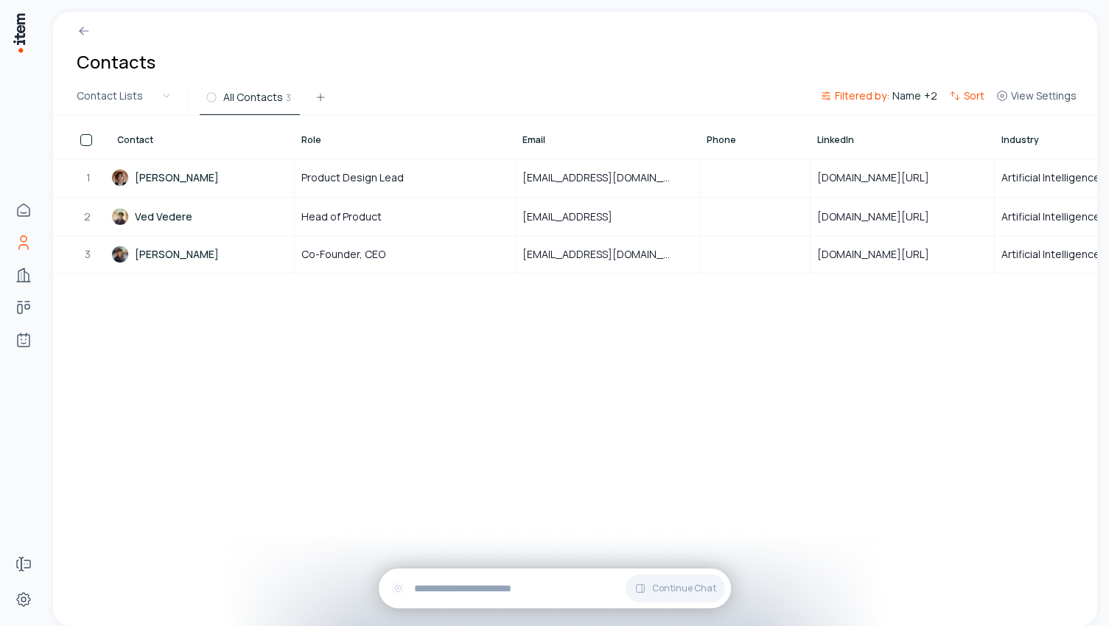
click at [961, 97] on icon "button" at bounding box center [955, 96] width 12 height 12
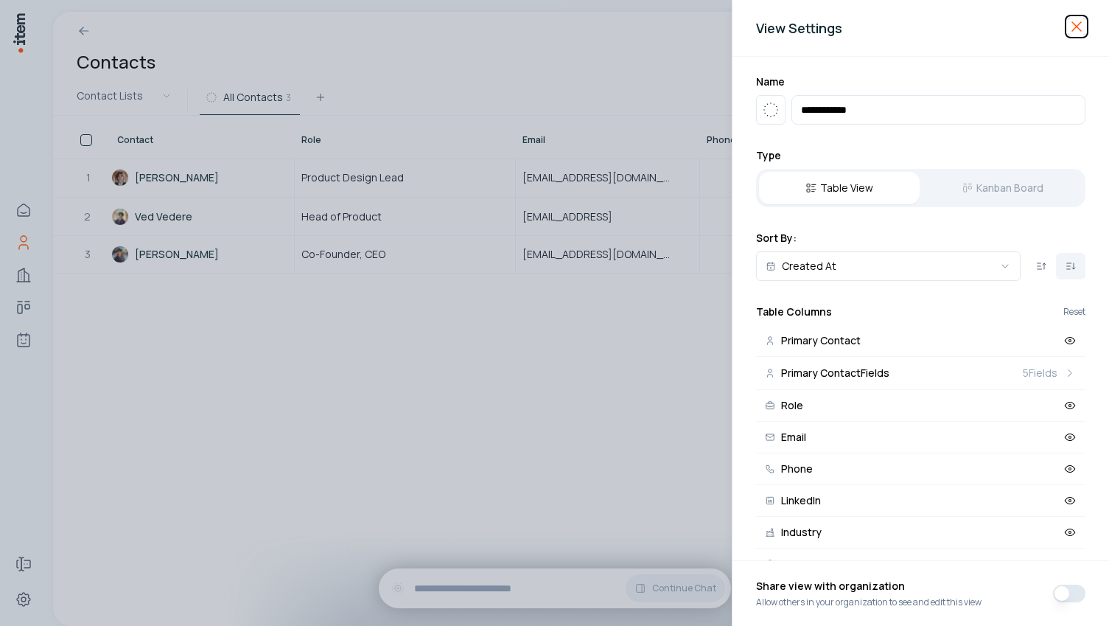
click at [1080, 29] on icon "button" at bounding box center [1077, 26] width 9 height 9
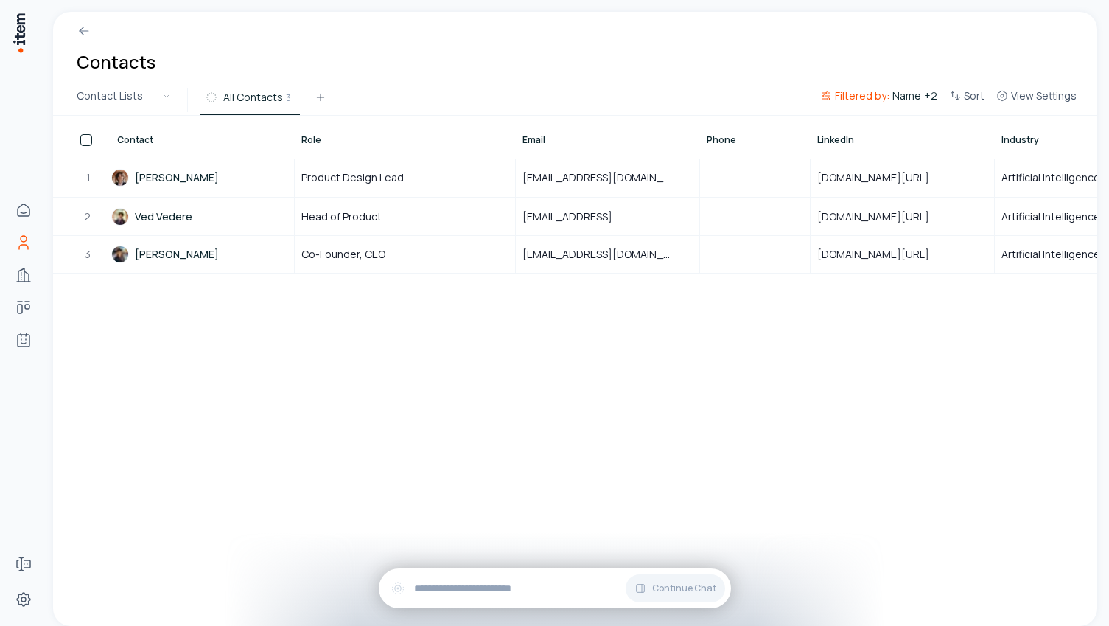
click at [870, 98] on span "Filtered by:" at bounding box center [862, 95] width 55 height 15
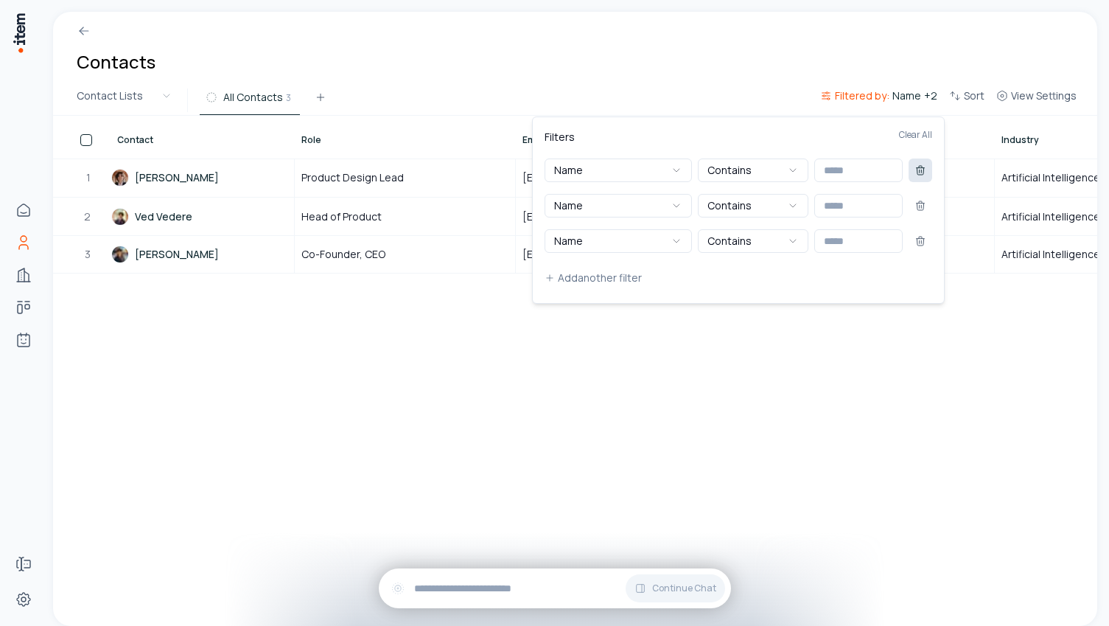
click at [921, 167] on icon at bounding box center [921, 170] width 12 height 12
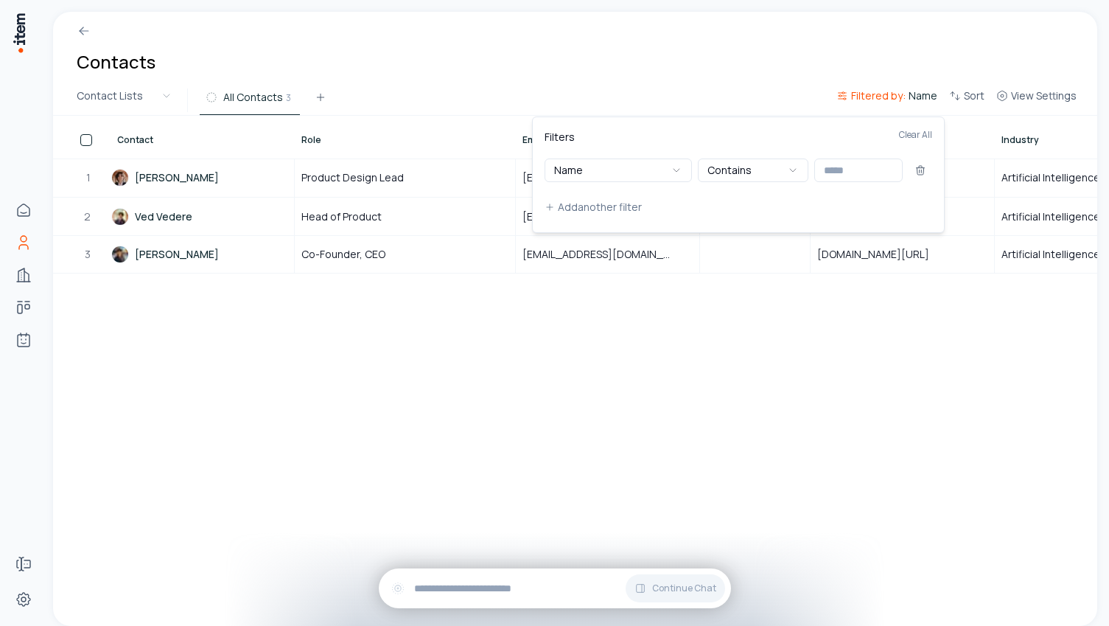
click at [921, 167] on icon at bounding box center [921, 170] width 12 height 12
click at [770, 279] on html "Home Contacts Companies Deals Agents Forms Settings Contacts Contact Lists All …" at bounding box center [554, 313] width 1109 height 626
